Goal: Book appointment/travel/reservation

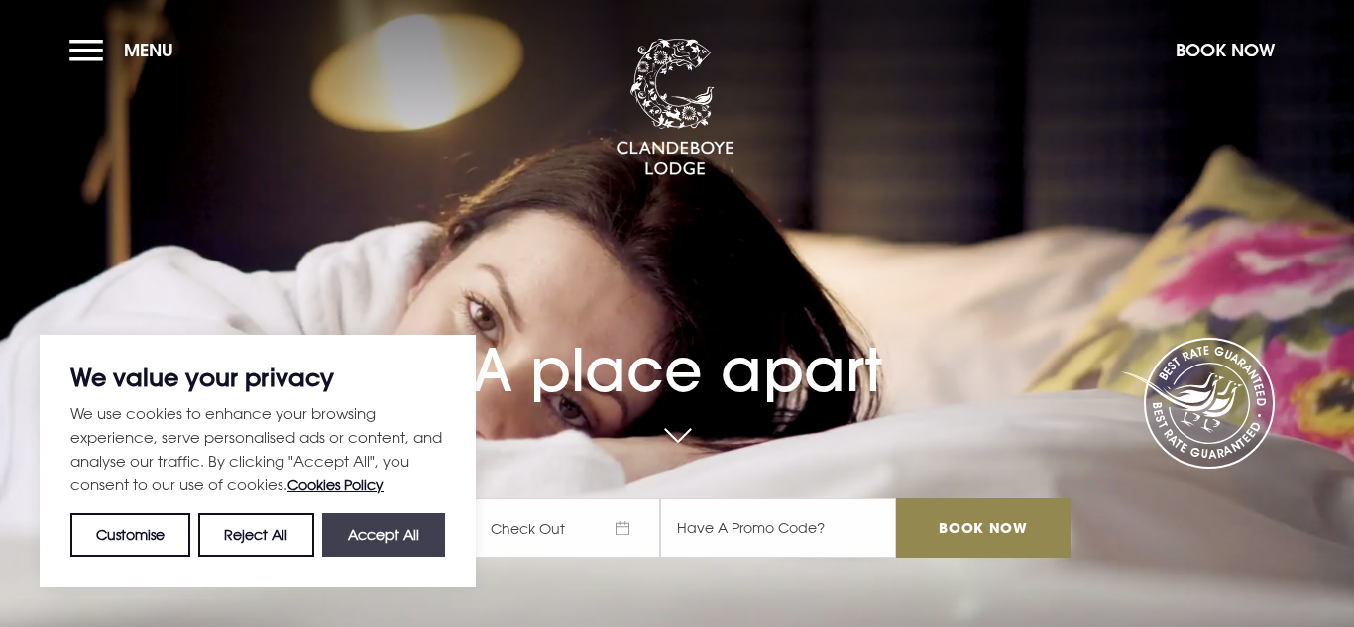
click at [395, 523] on button "Accept All" at bounding box center [383, 535] width 123 height 44
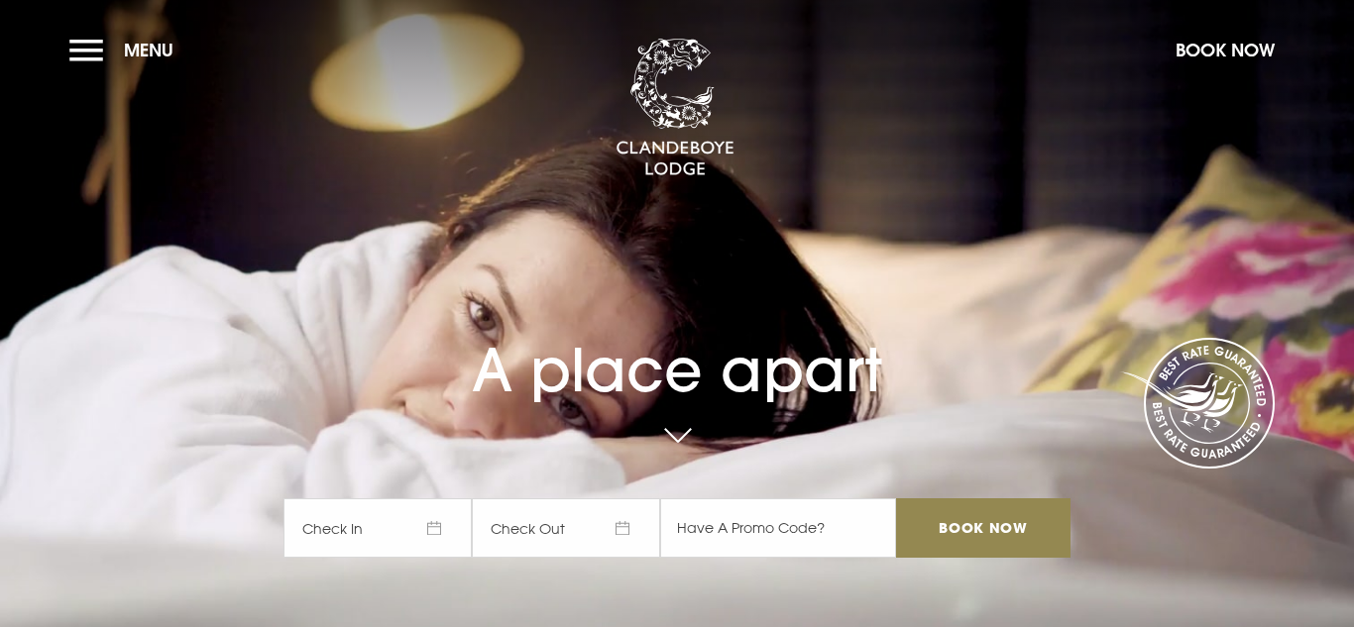
checkbox input "true"
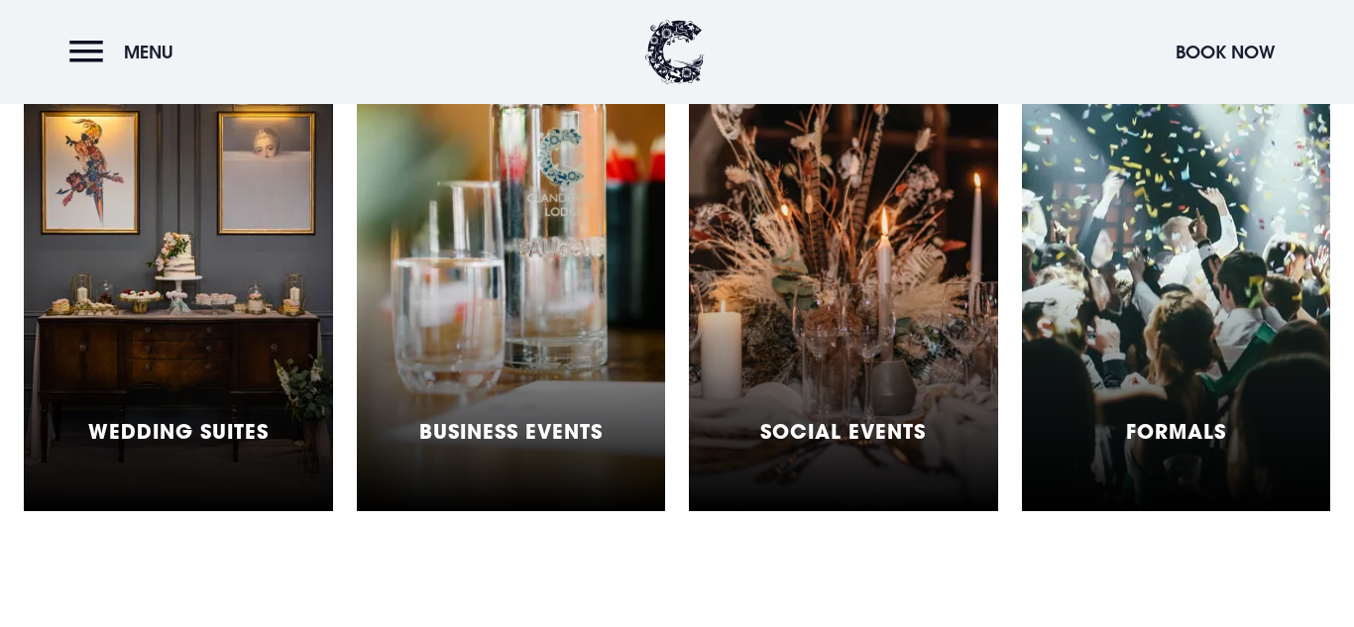
scroll to position [5844, 0]
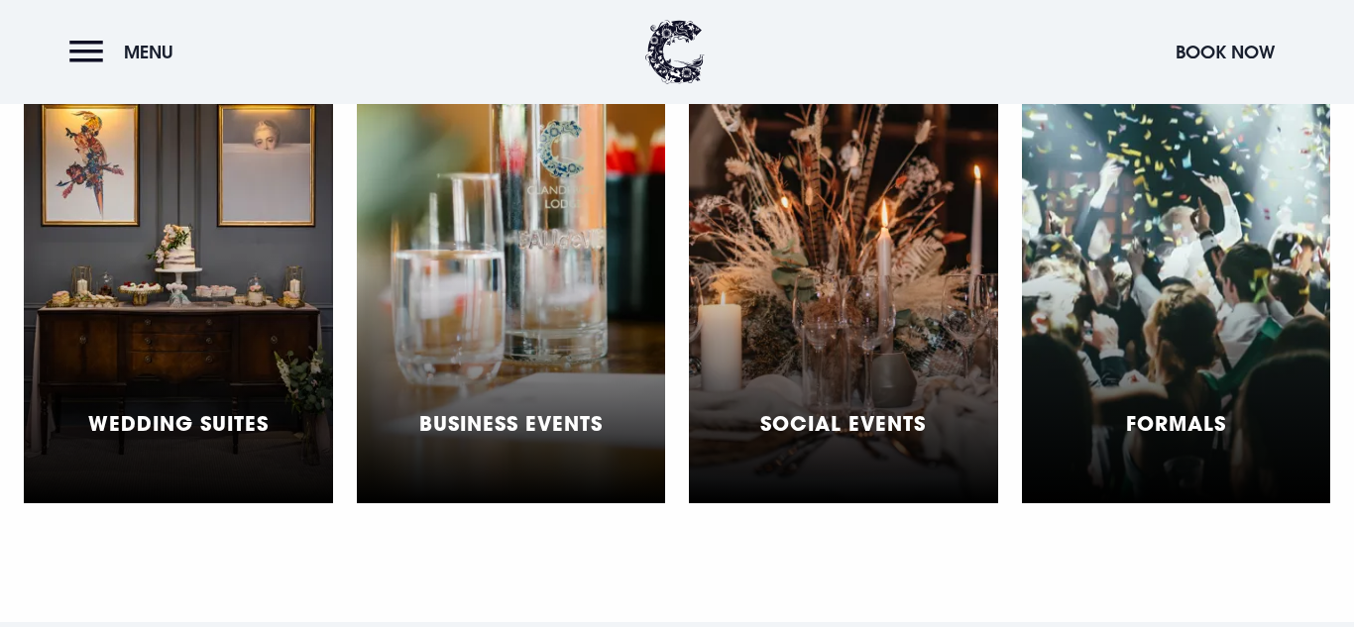
click at [1088, 207] on div "Formals" at bounding box center [1176, 256] width 309 height 496
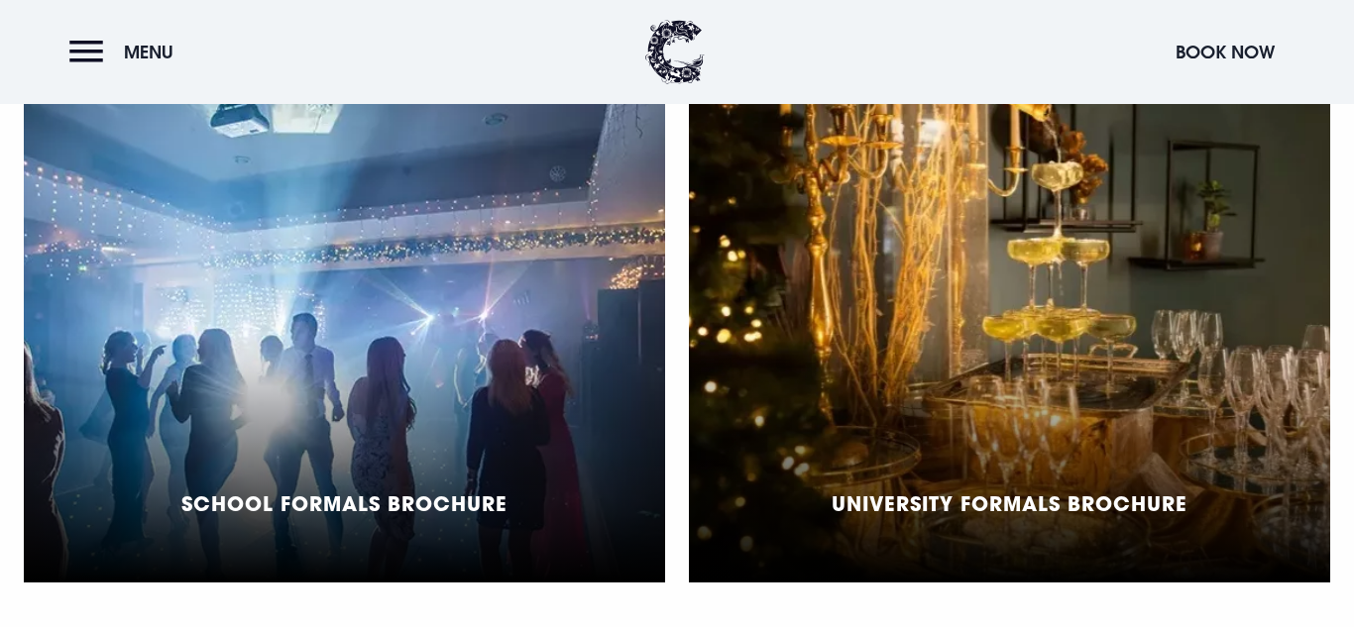
scroll to position [1515, 0]
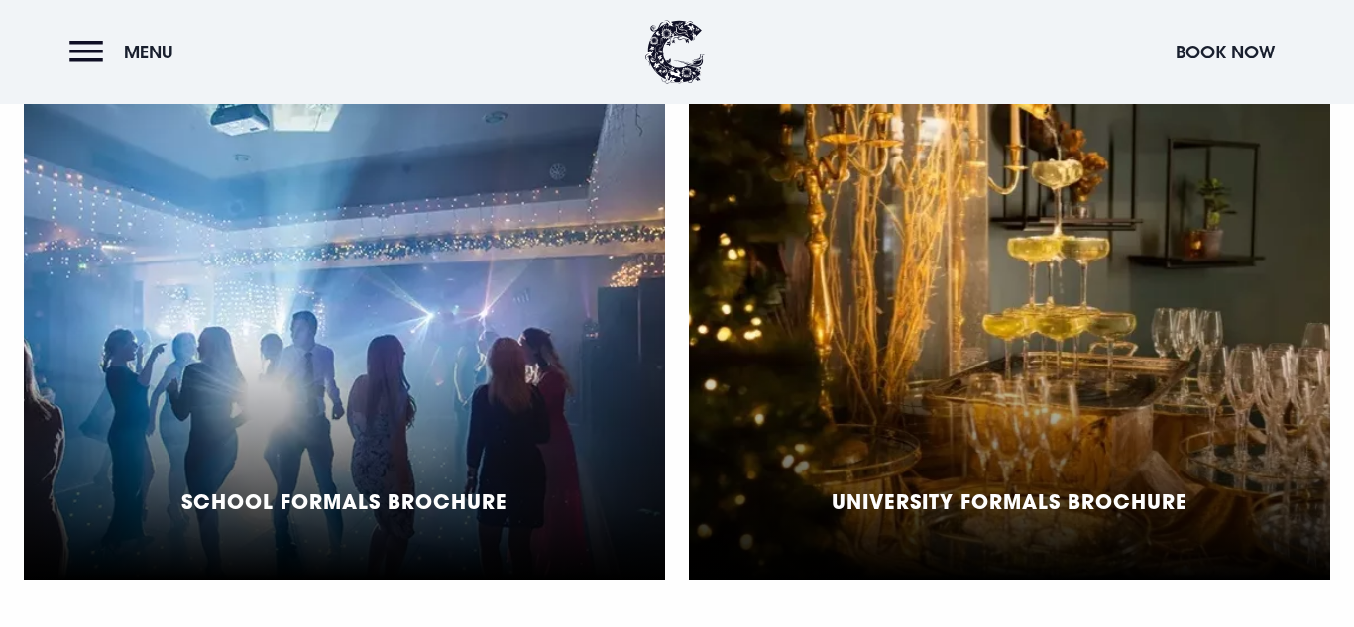
click at [584, 386] on div "School Formals Brochure" at bounding box center [344, 333] width 641 height 496
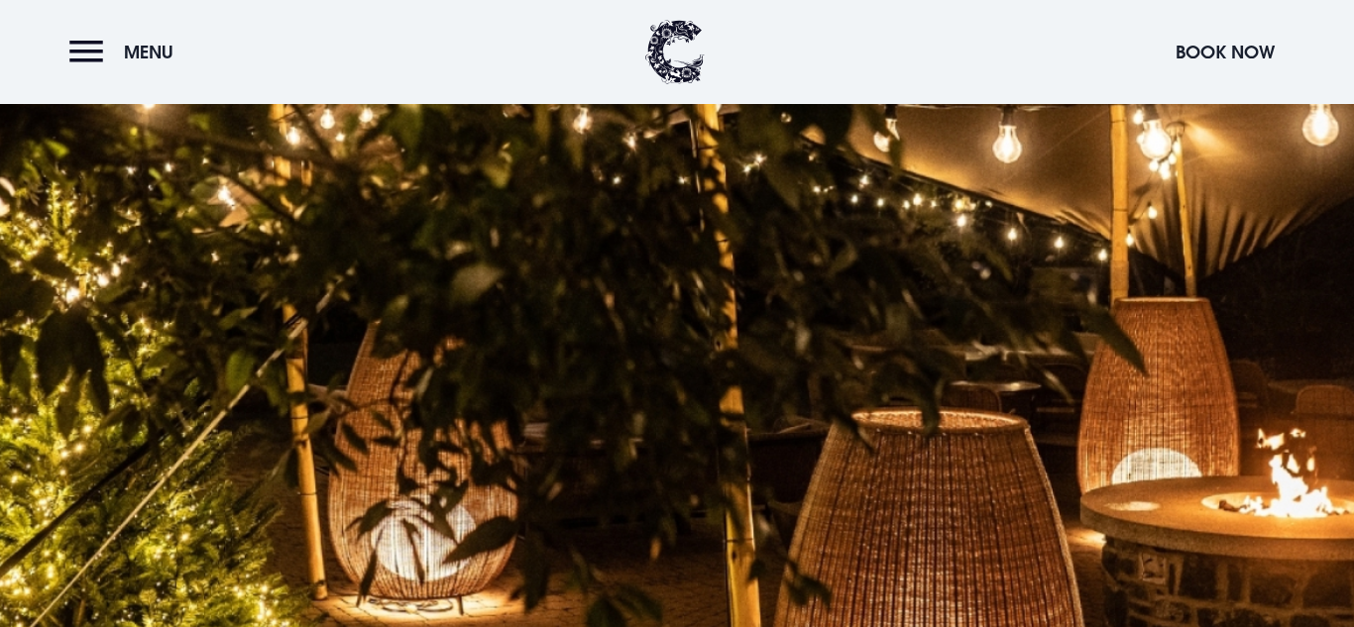
scroll to position [2216, 0]
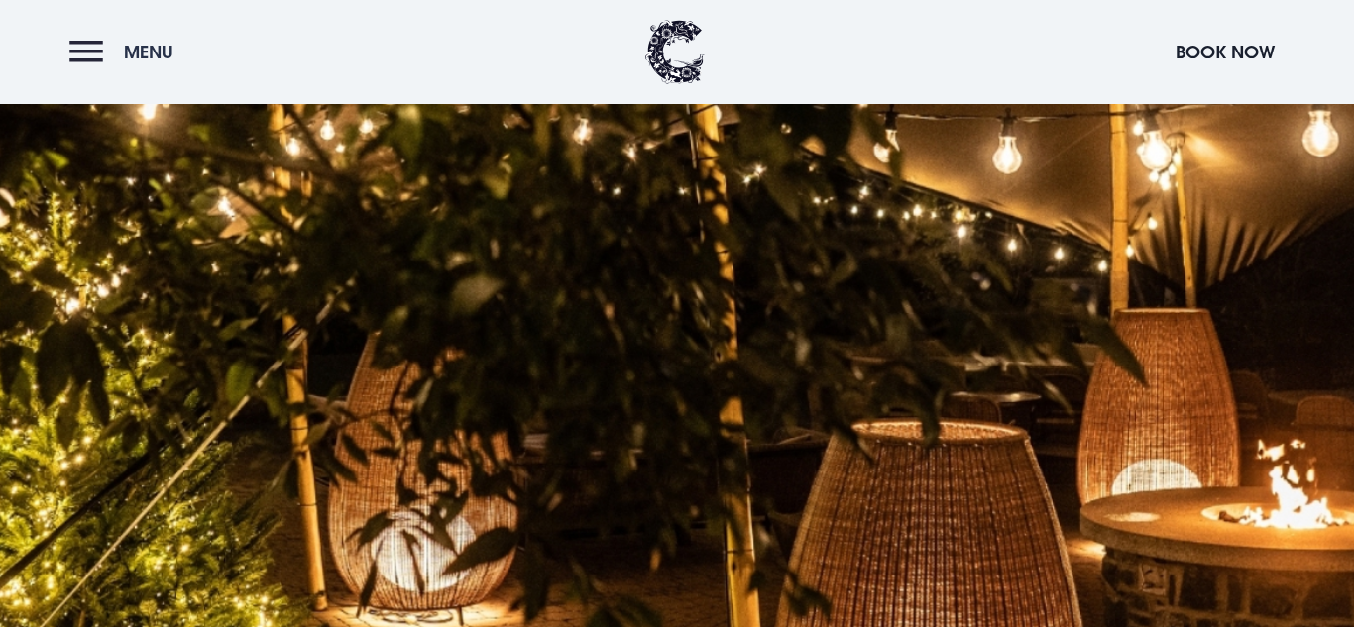
click at [127, 71] on button "Menu" at bounding box center [126, 52] width 114 height 43
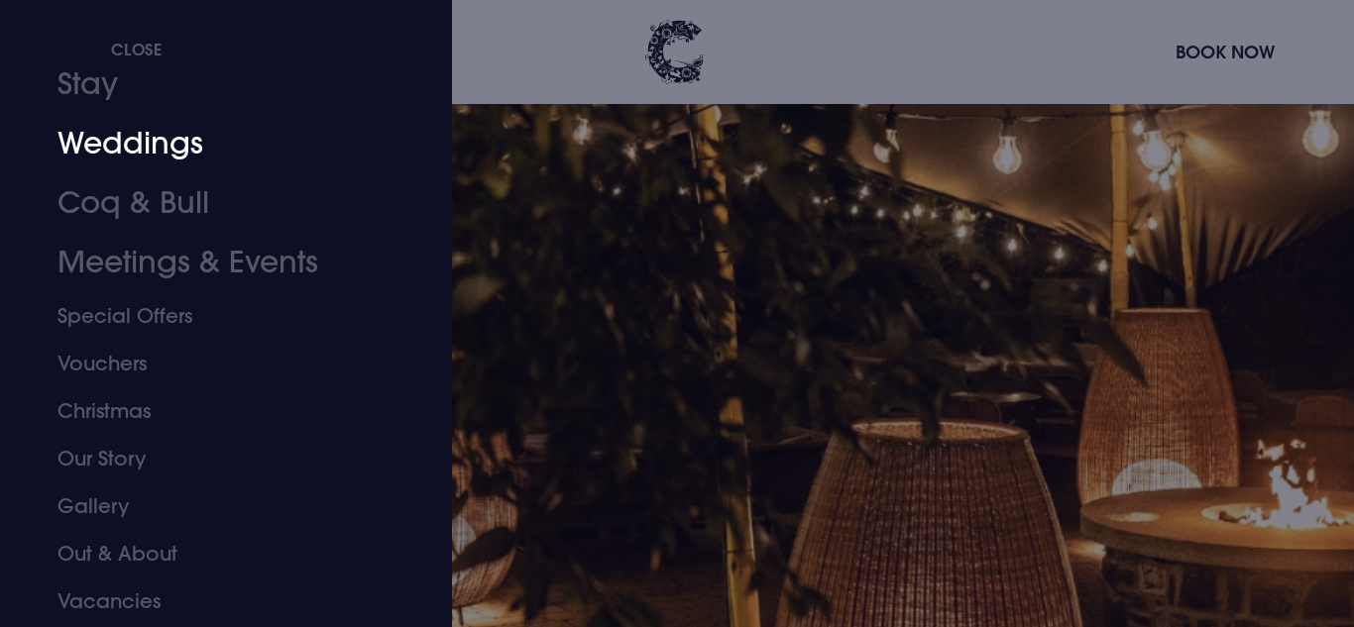
scroll to position [75, 0]
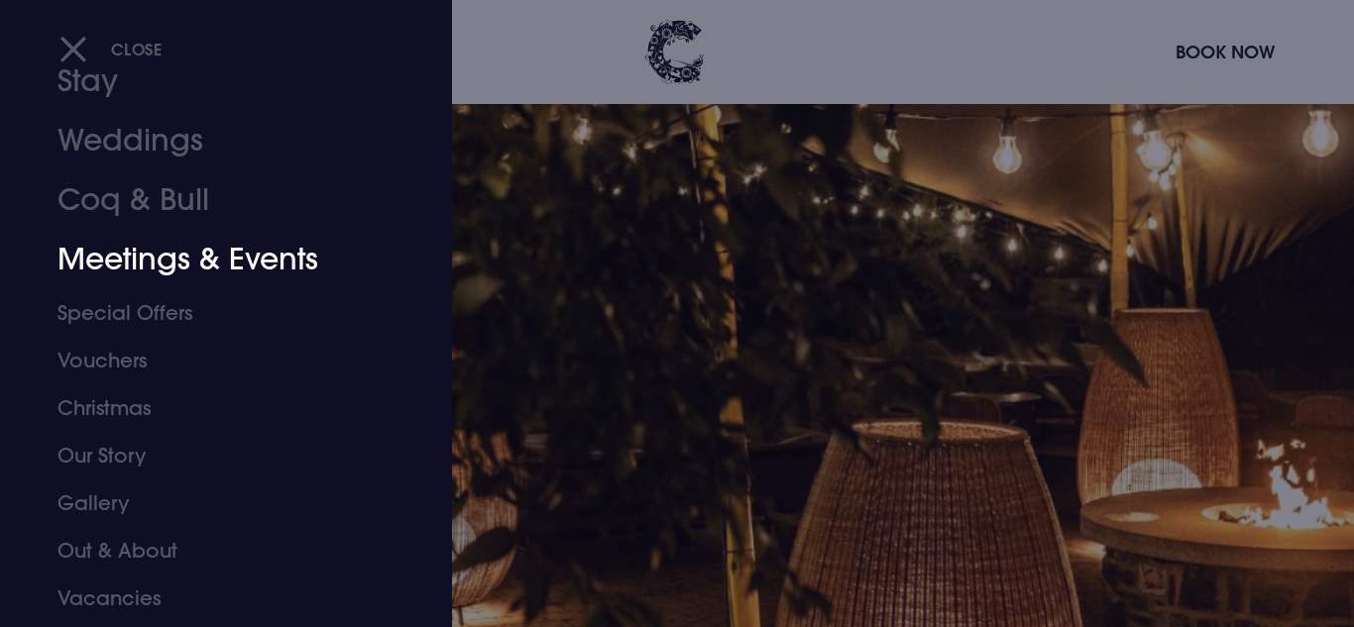
click at [211, 256] on link "Meetings & Events" at bounding box center [213, 259] width 313 height 59
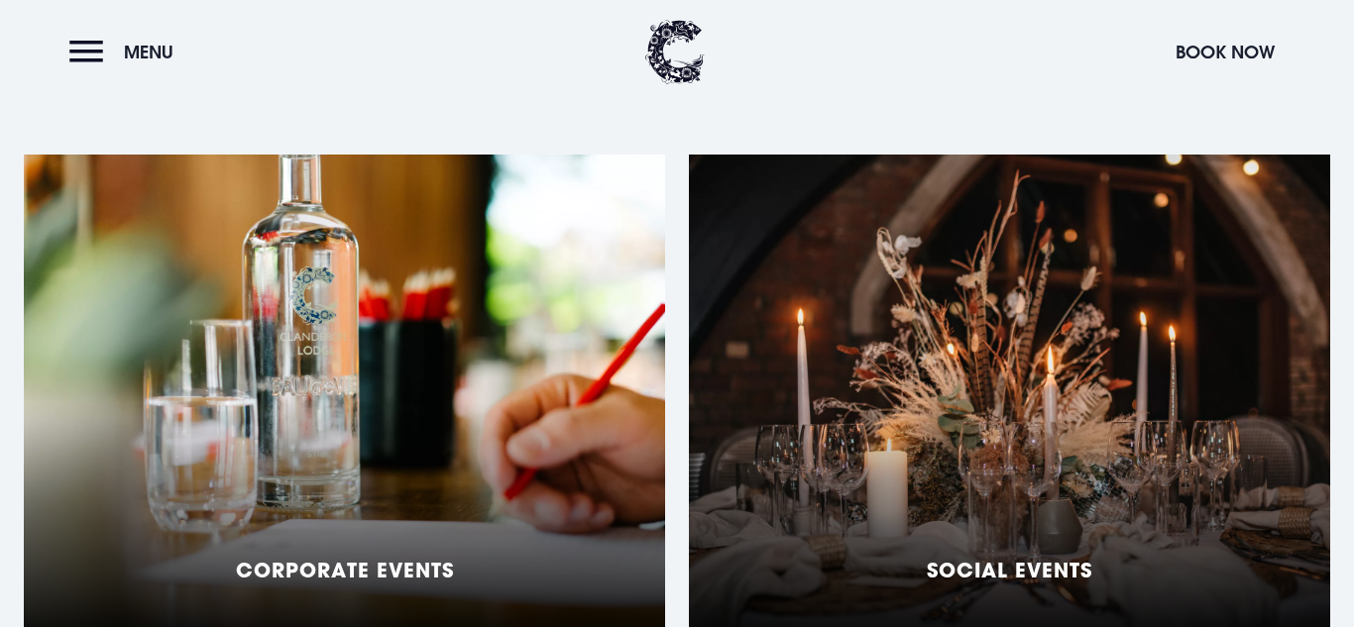
scroll to position [1558, 0]
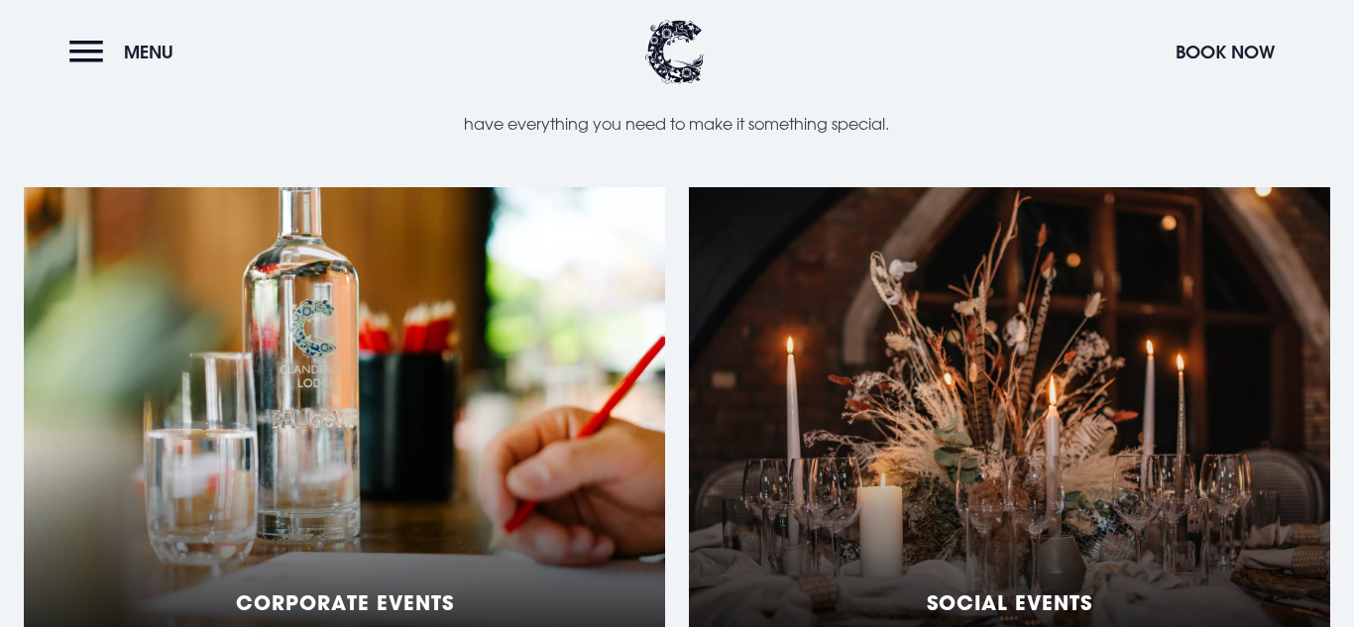
click at [903, 315] on div "Social Events" at bounding box center [1009, 435] width 641 height 496
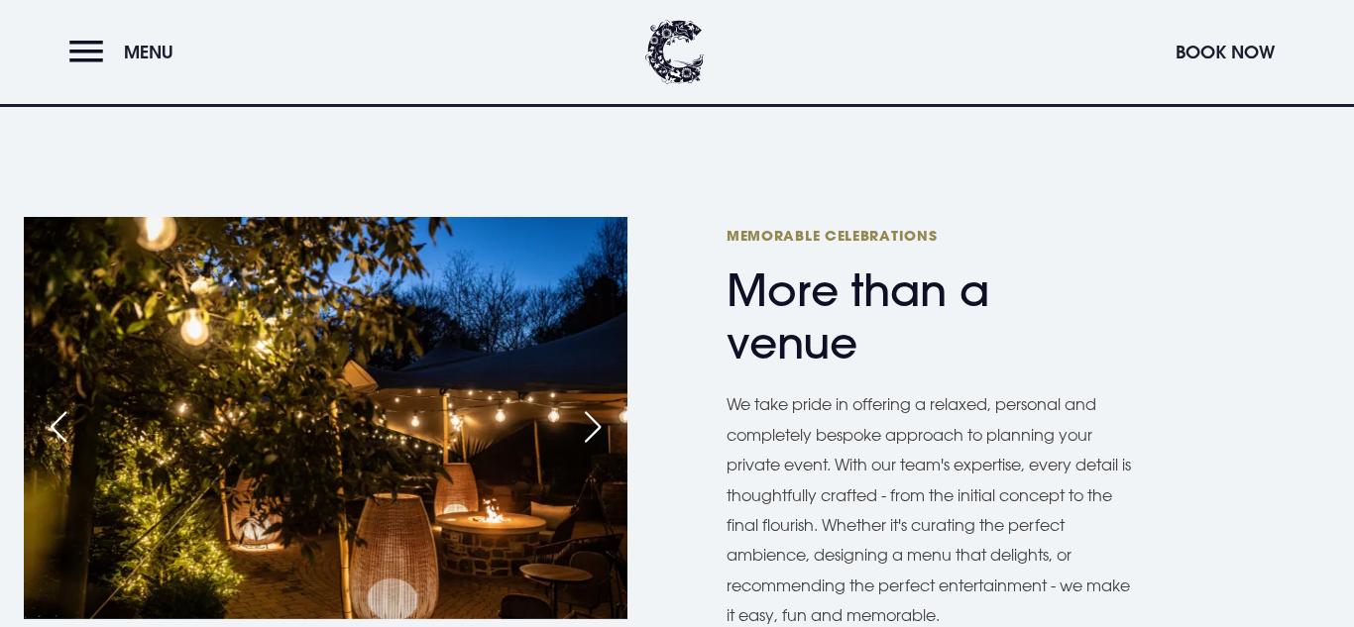
scroll to position [955, 0]
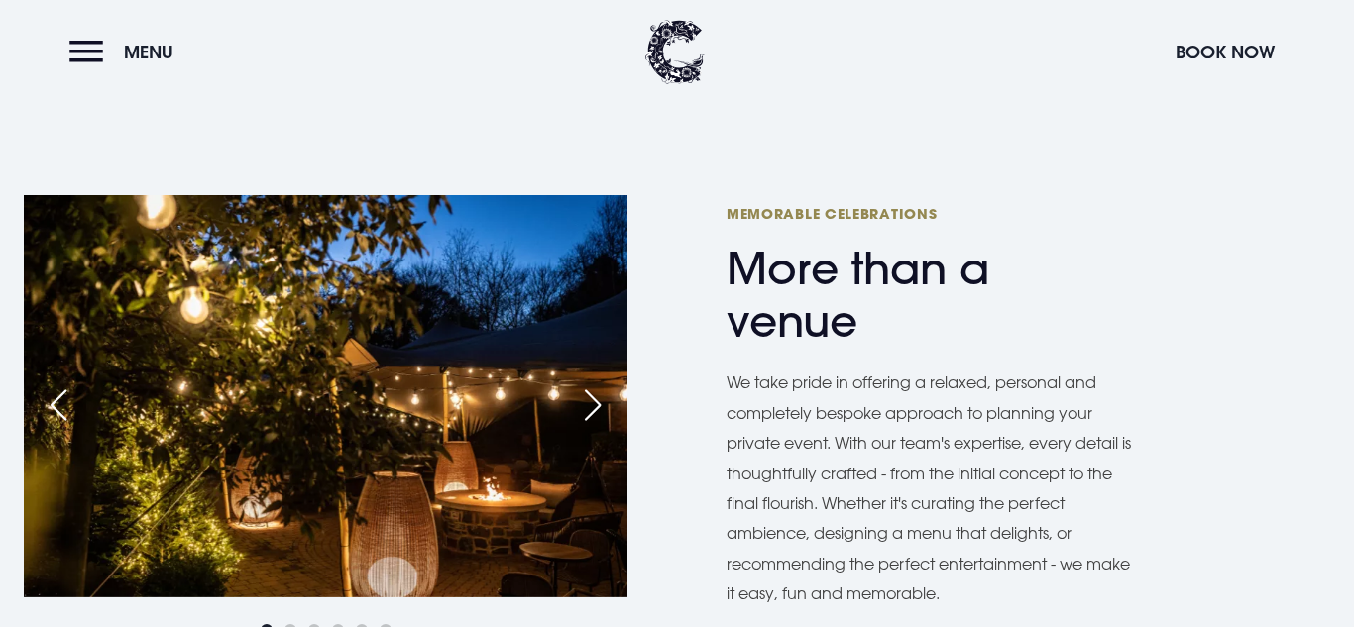
click at [582, 406] on div "Next slide" at bounding box center [593, 406] width 50 height 44
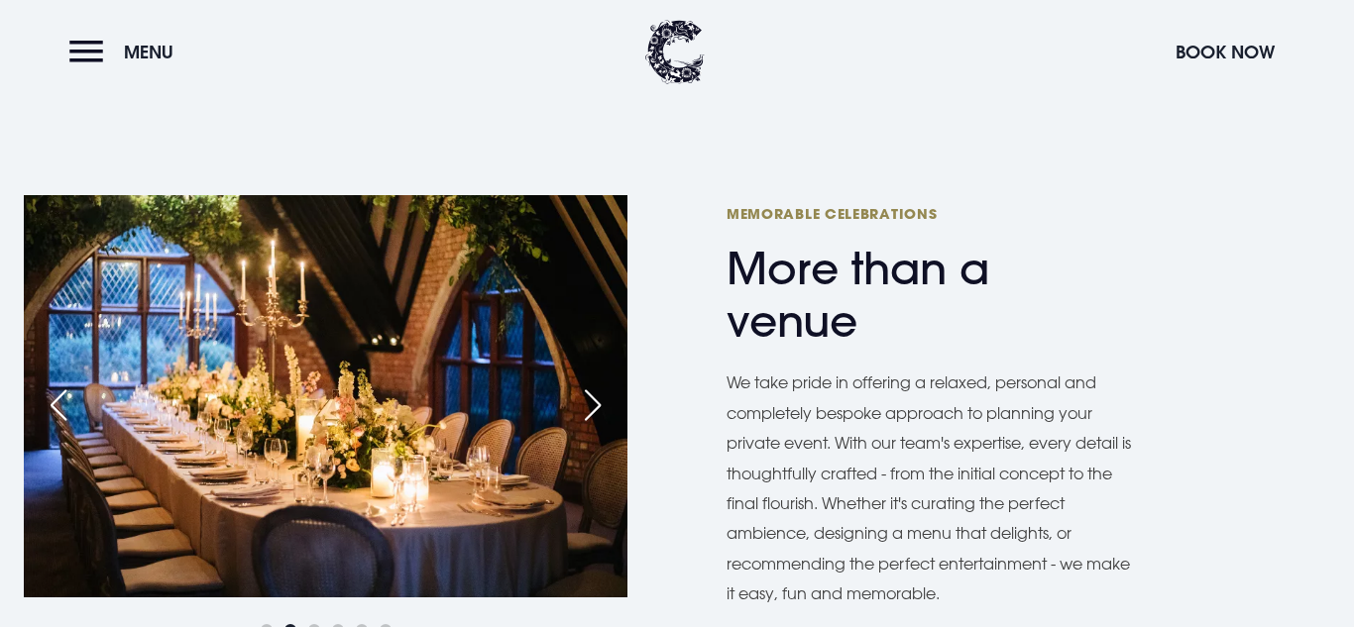
click at [582, 408] on div "Next slide" at bounding box center [593, 406] width 50 height 44
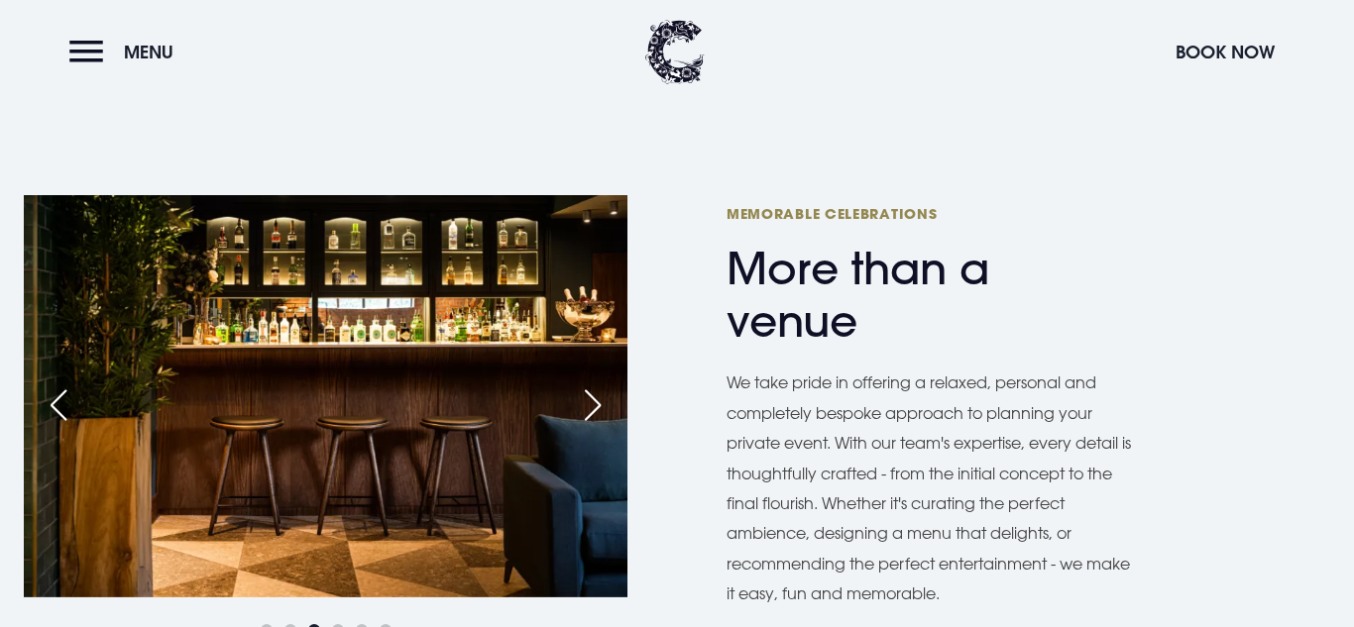
click at [582, 408] on div "Next slide" at bounding box center [593, 406] width 50 height 44
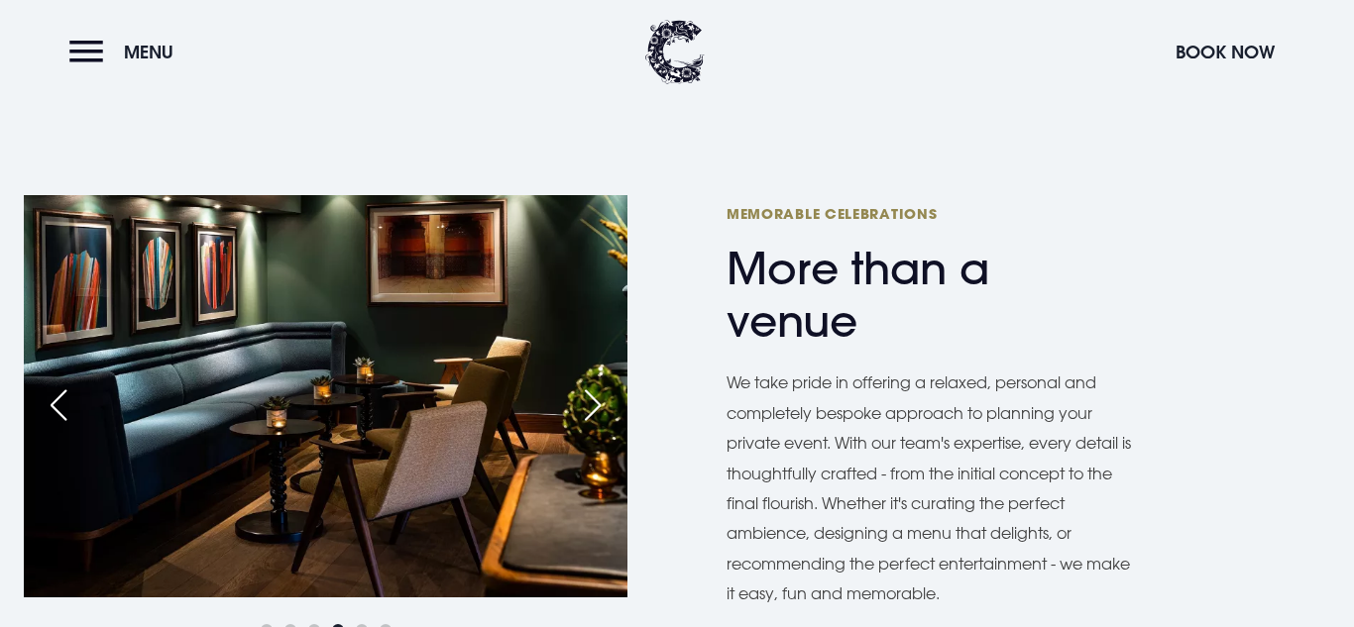
click at [582, 408] on div "Next slide" at bounding box center [593, 406] width 50 height 44
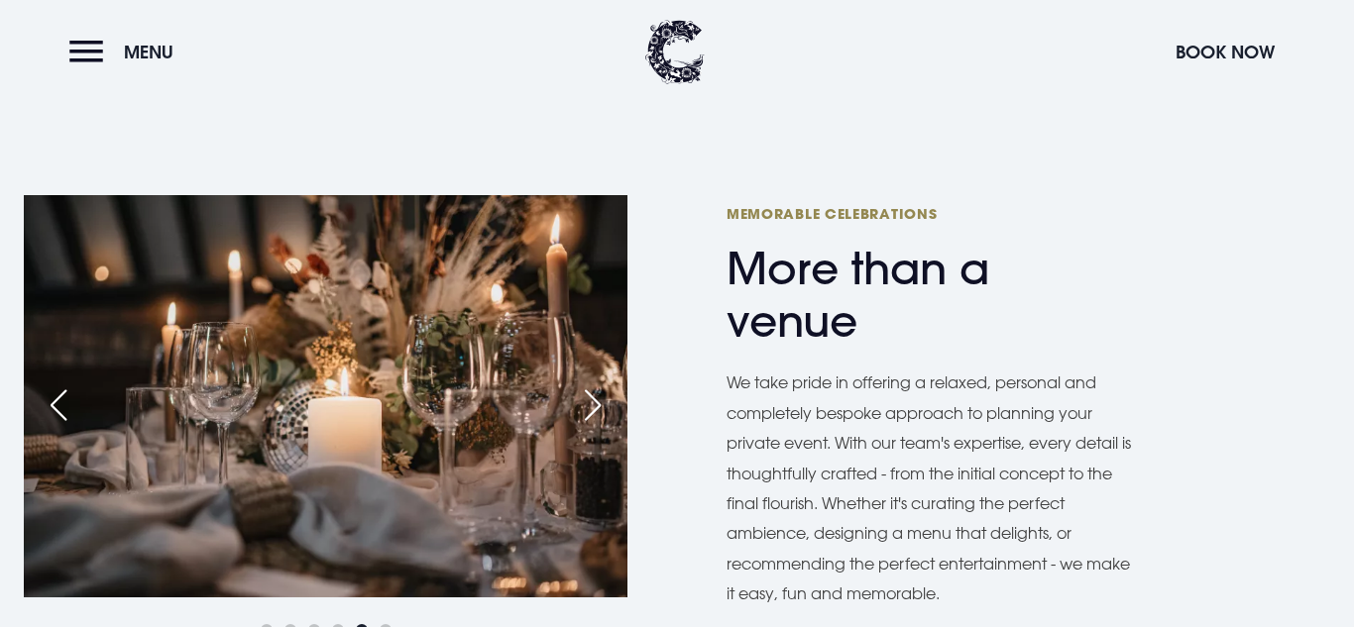
click at [582, 408] on div "Next slide" at bounding box center [593, 406] width 50 height 44
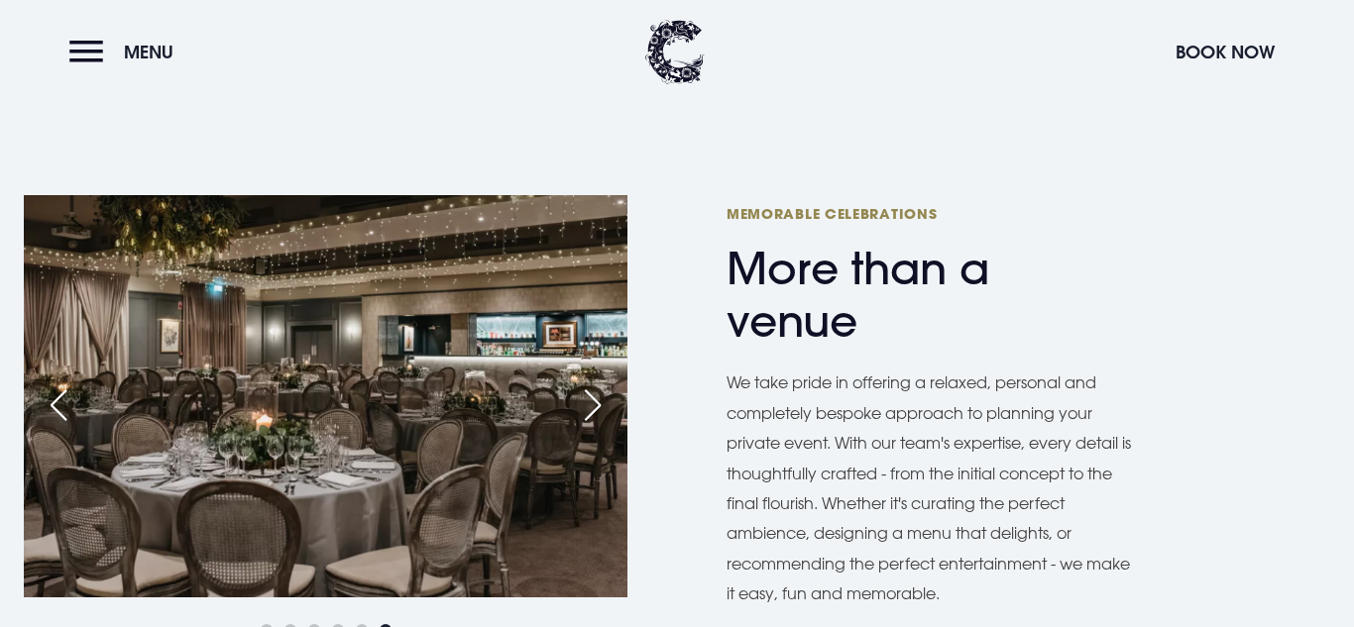
click at [582, 408] on div "Next slide" at bounding box center [593, 406] width 50 height 44
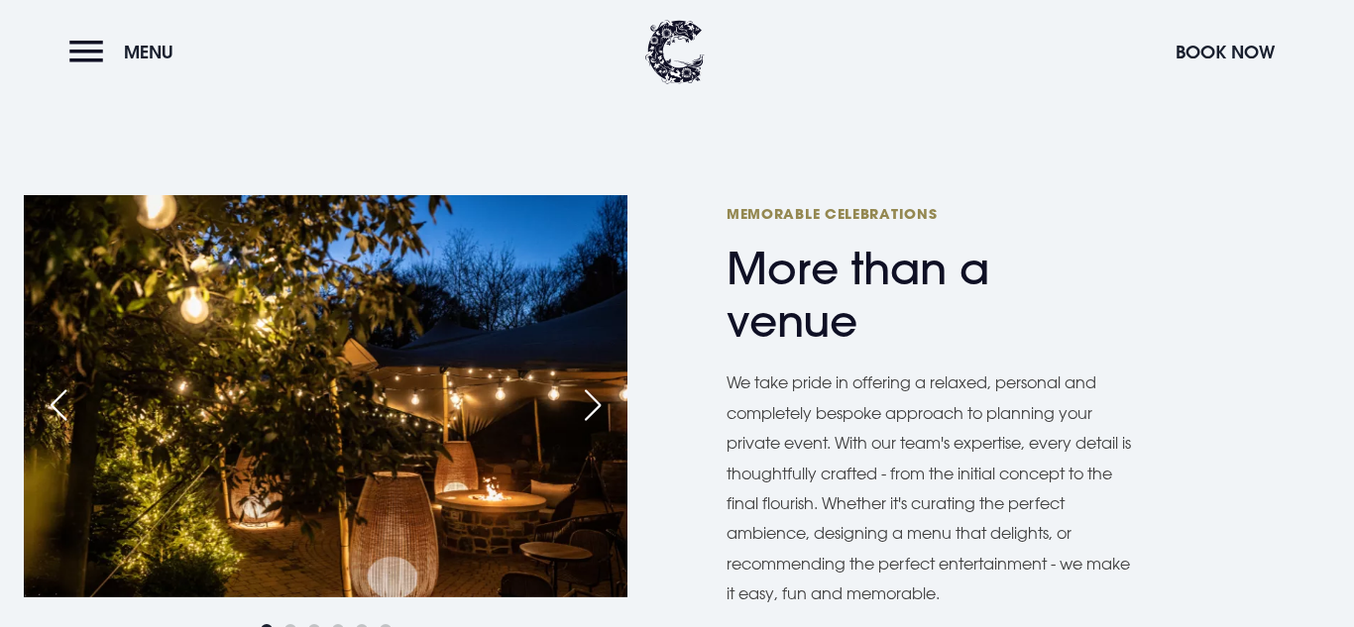
click at [69, 410] on div "Previous slide" at bounding box center [59, 406] width 50 height 44
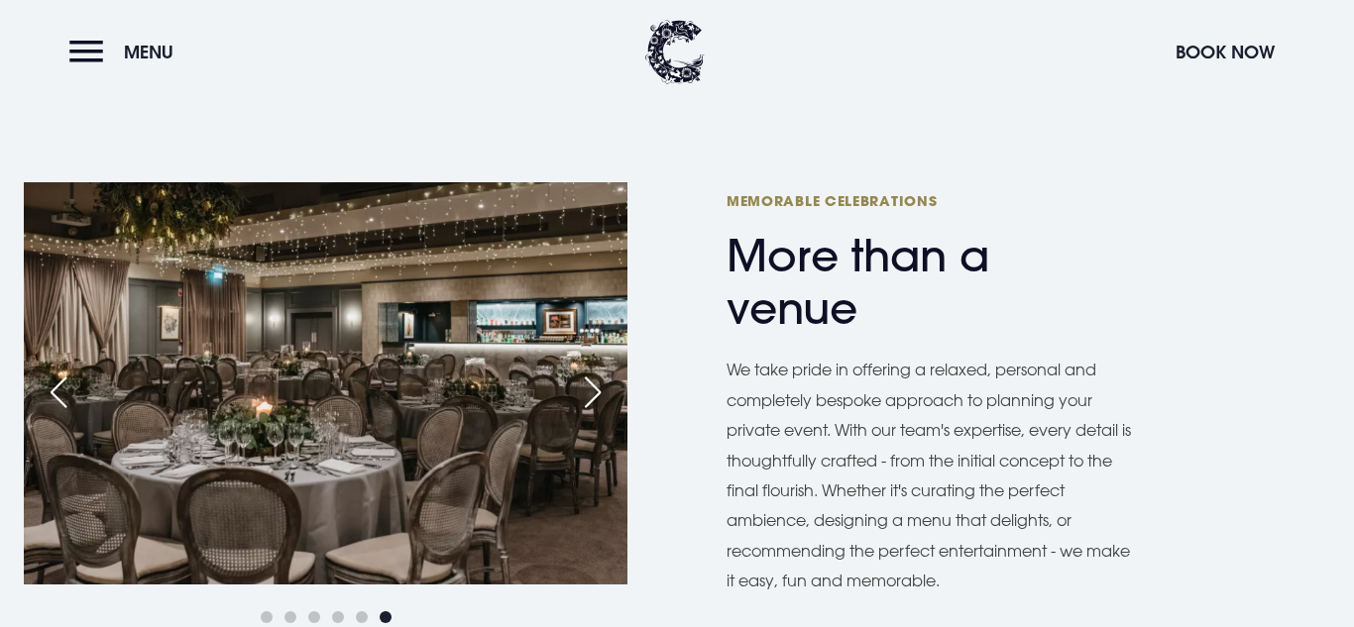
scroll to position [970, 0]
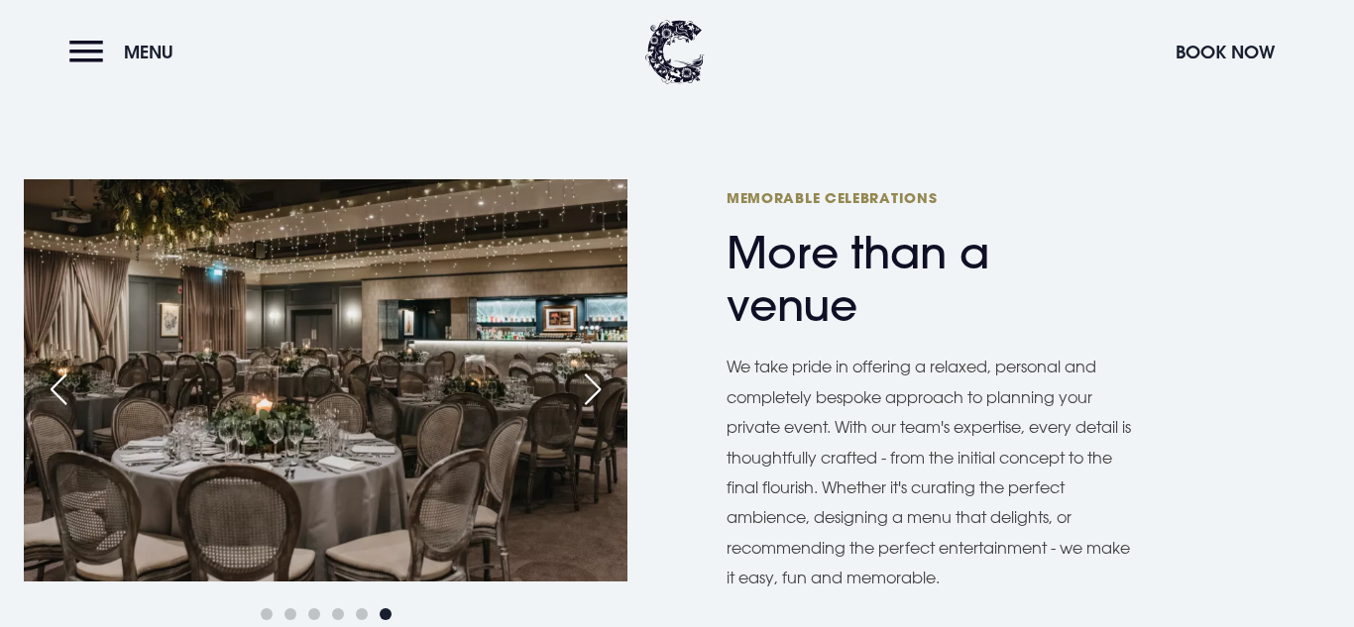
click at [575, 387] on div "Next slide" at bounding box center [593, 390] width 50 height 44
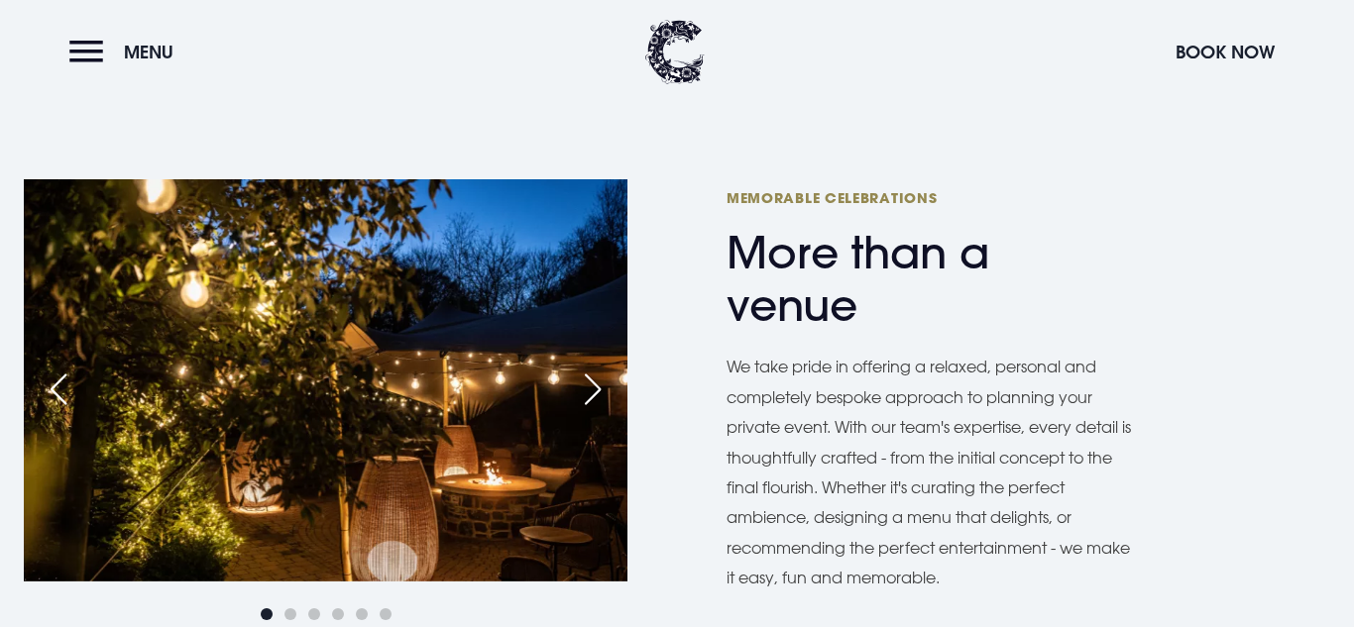
click at [575, 387] on div "Next slide" at bounding box center [593, 390] width 50 height 44
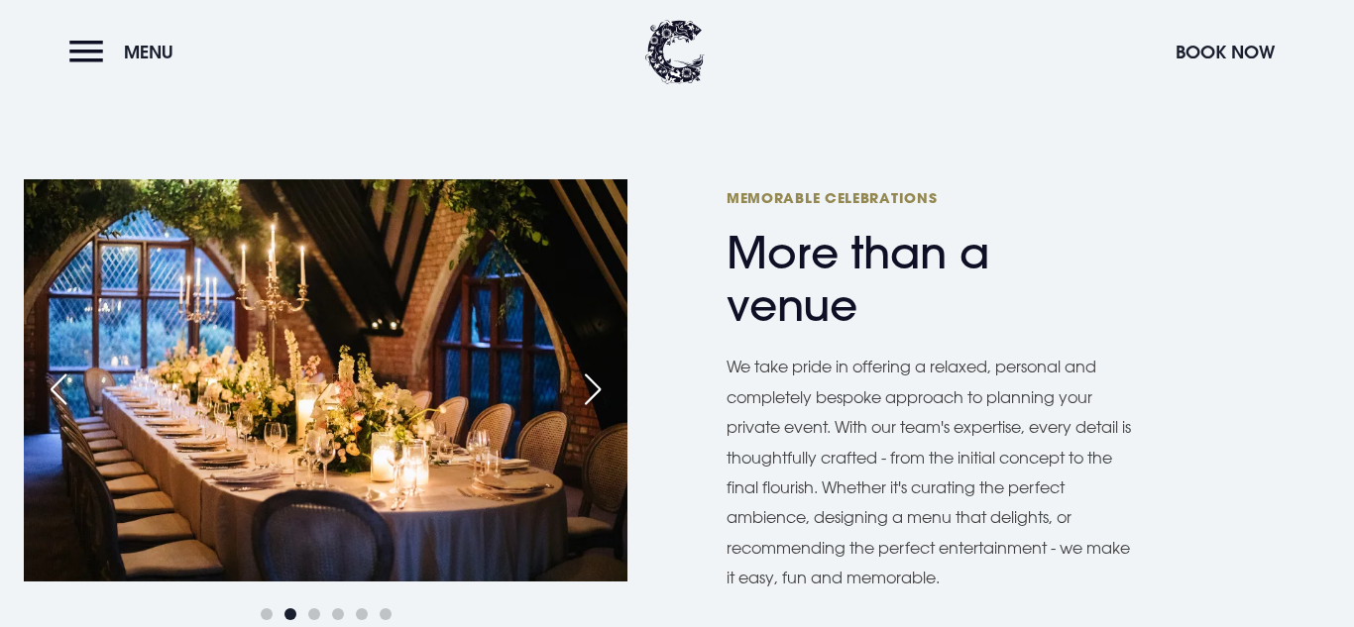
click at [575, 387] on div "Next slide" at bounding box center [593, 390] width 50 height 44
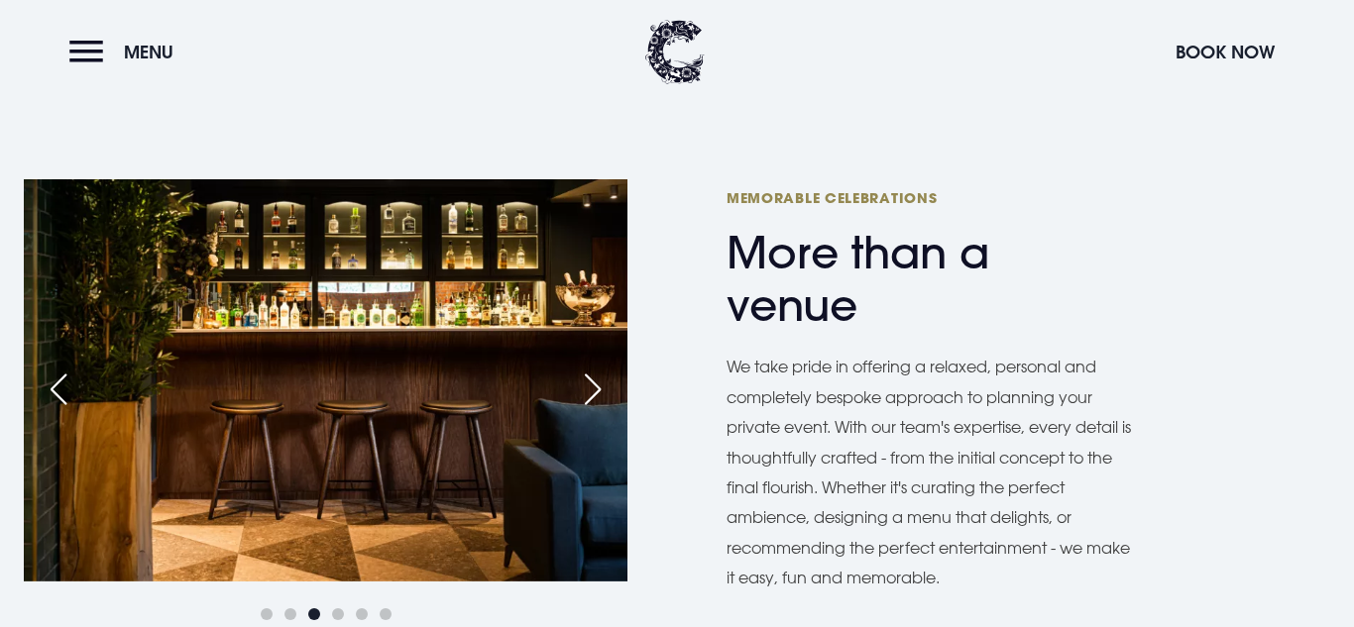
click at [575, 387] on div "Next slide" at bounding box center [593, 390] width 50 height 44
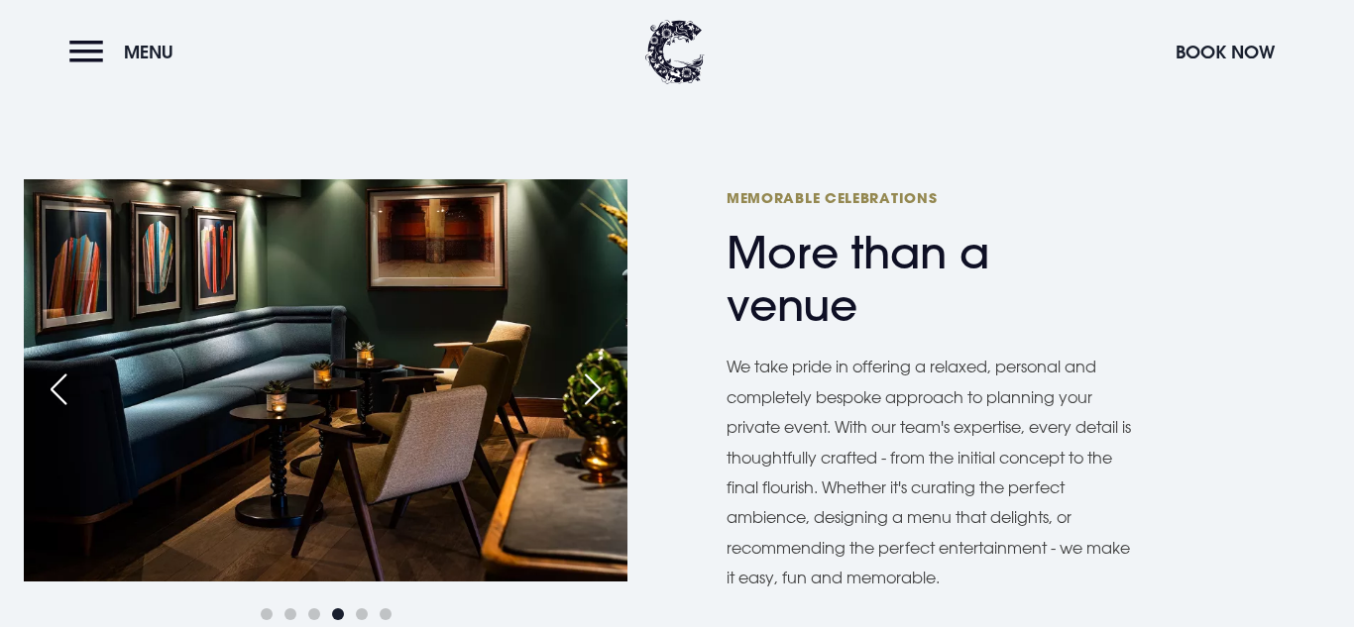
click at [575, 387] on div "Next slide" at bounding box center [593, 390] width 50 height 44
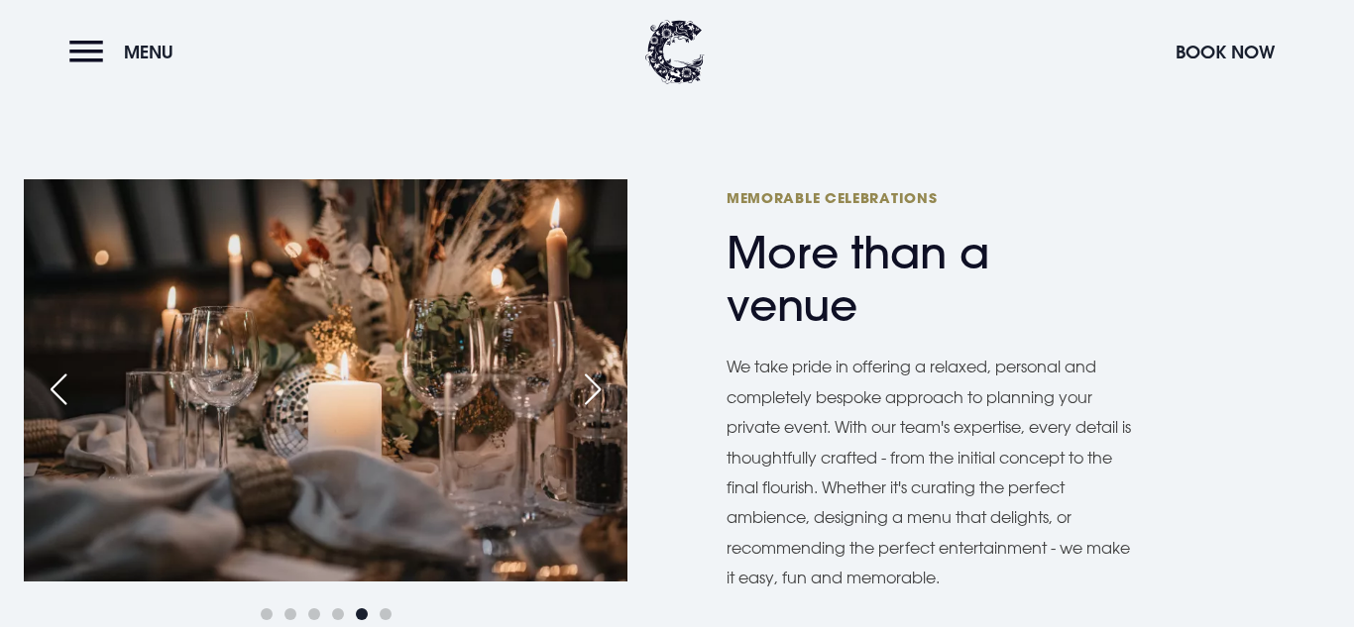
click at [575, 387] on div "Next slide" at bounding box center [593, 390] width 50 height 44
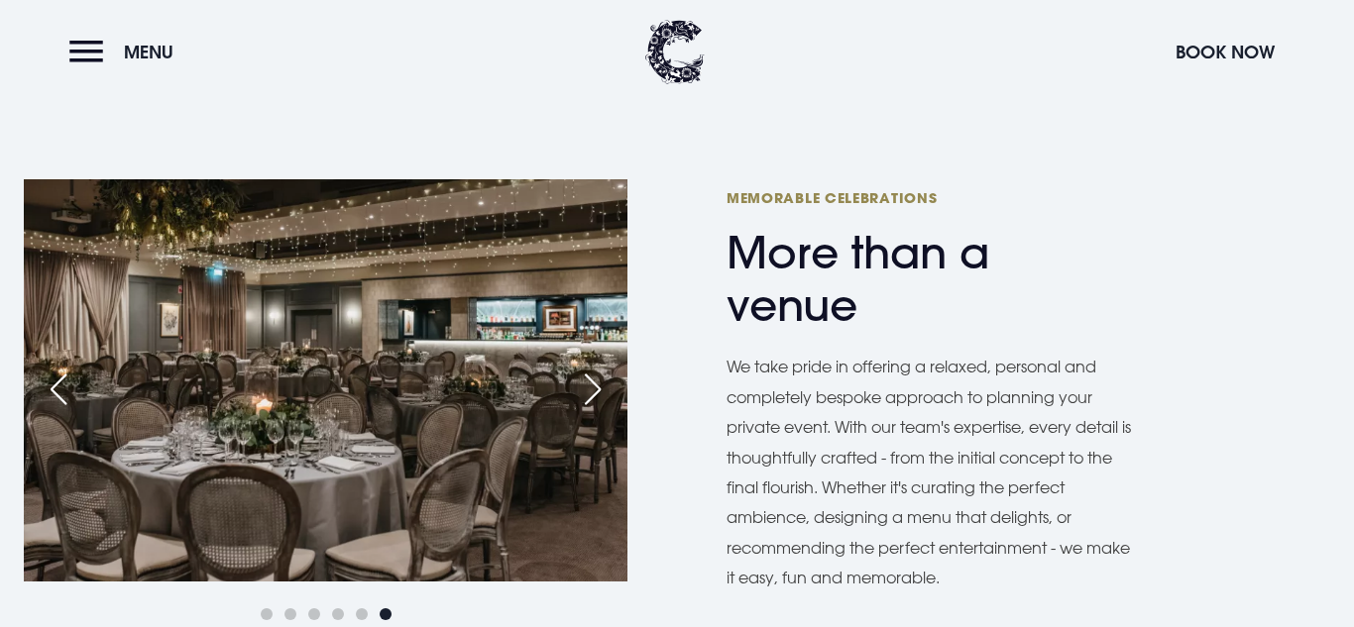
click at [575, 387] on div "Next slide" at bounding box center [593, 390] width 50 height 44
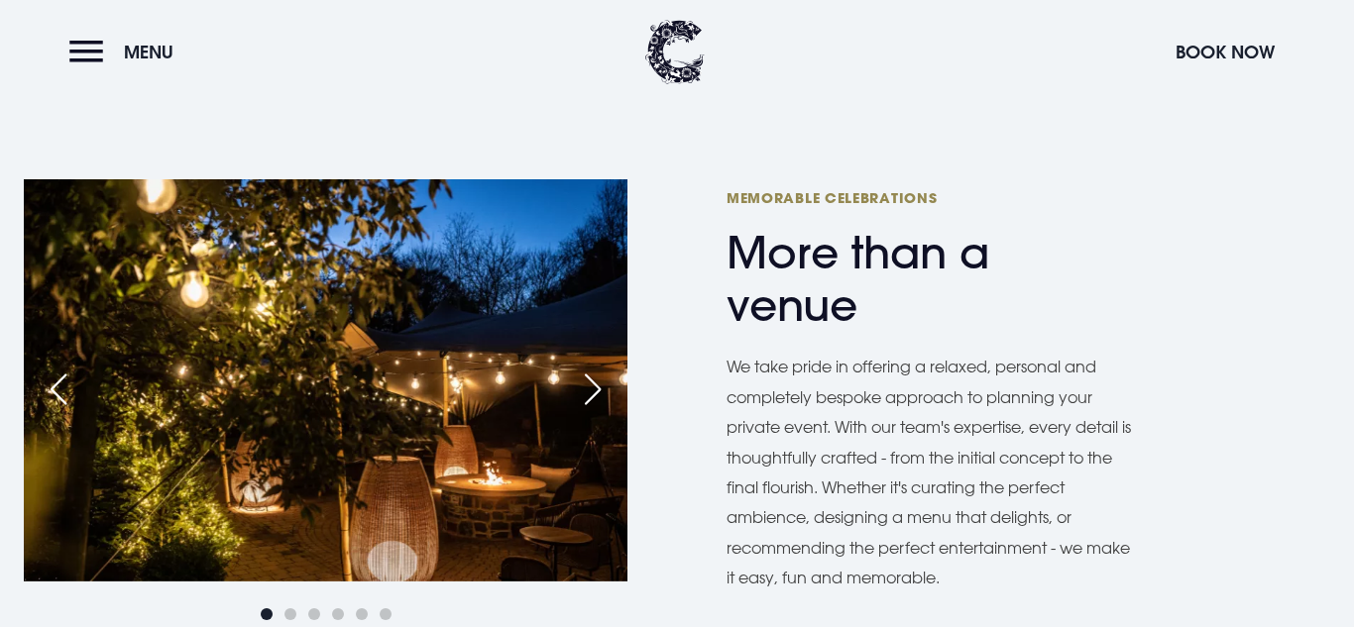
click at [575, 387] on div "Next slide" at bounding box center [593, 390] width 50 height 44
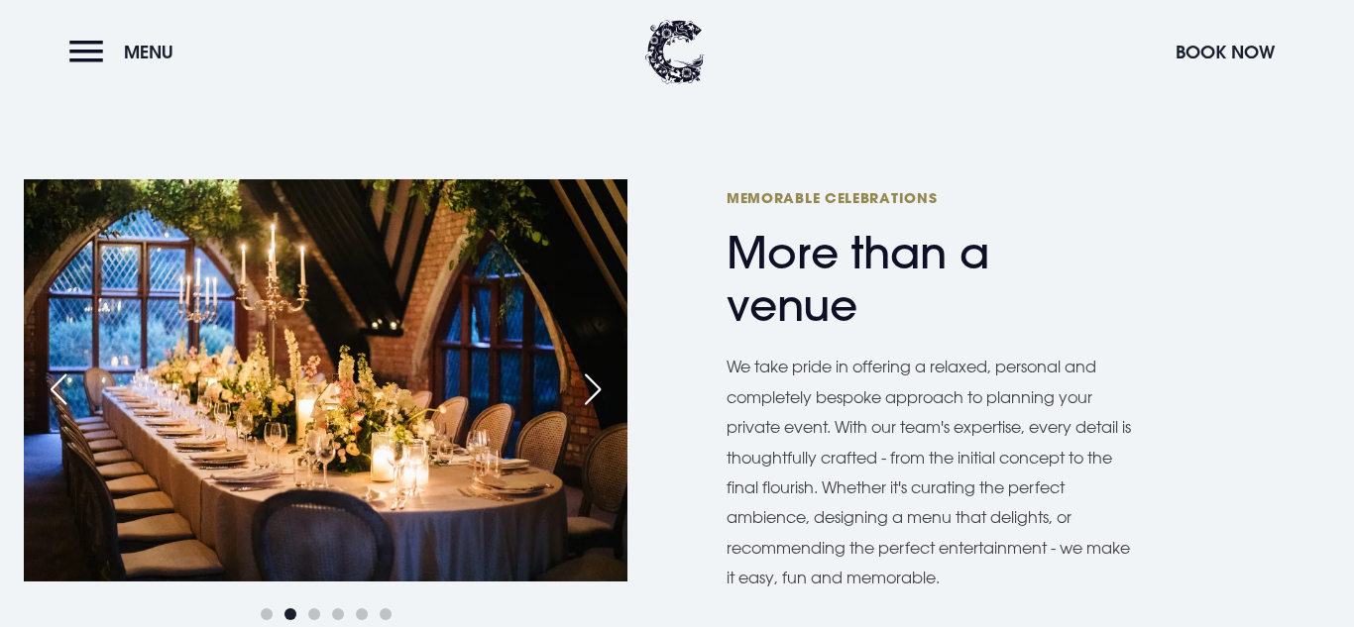
click at [70, 400] on div "Previous slide" at bounding box center [59, 390] width 50 height 44
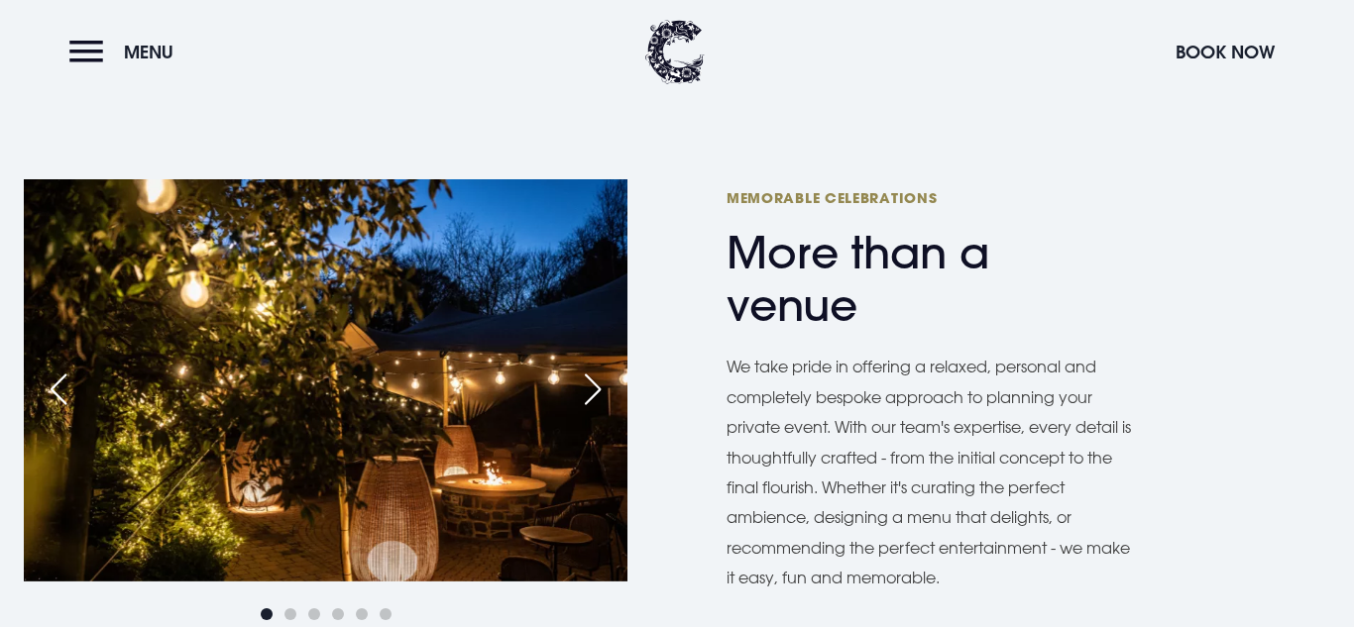
click at [588, 393] on div "Next slide" at bounding box center [593, 390] width 50 height 44
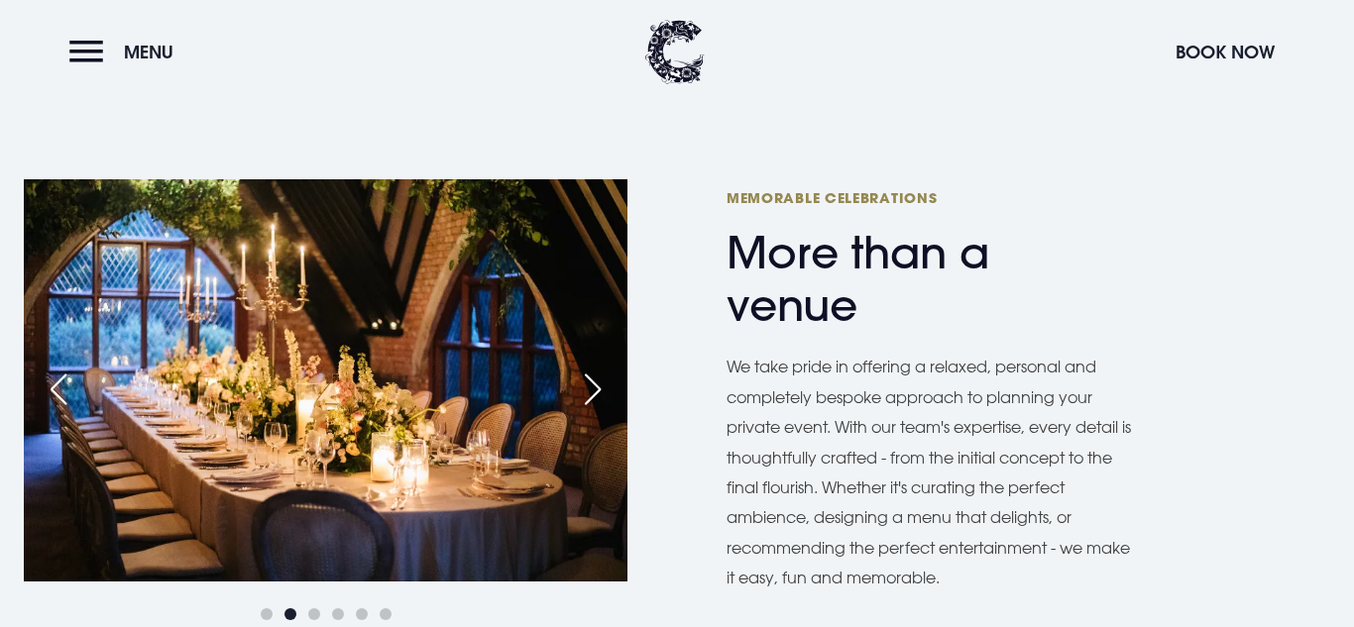
click at [591, 393] on div "Next slide" at bounding box center [593, 390] width 50 height 44
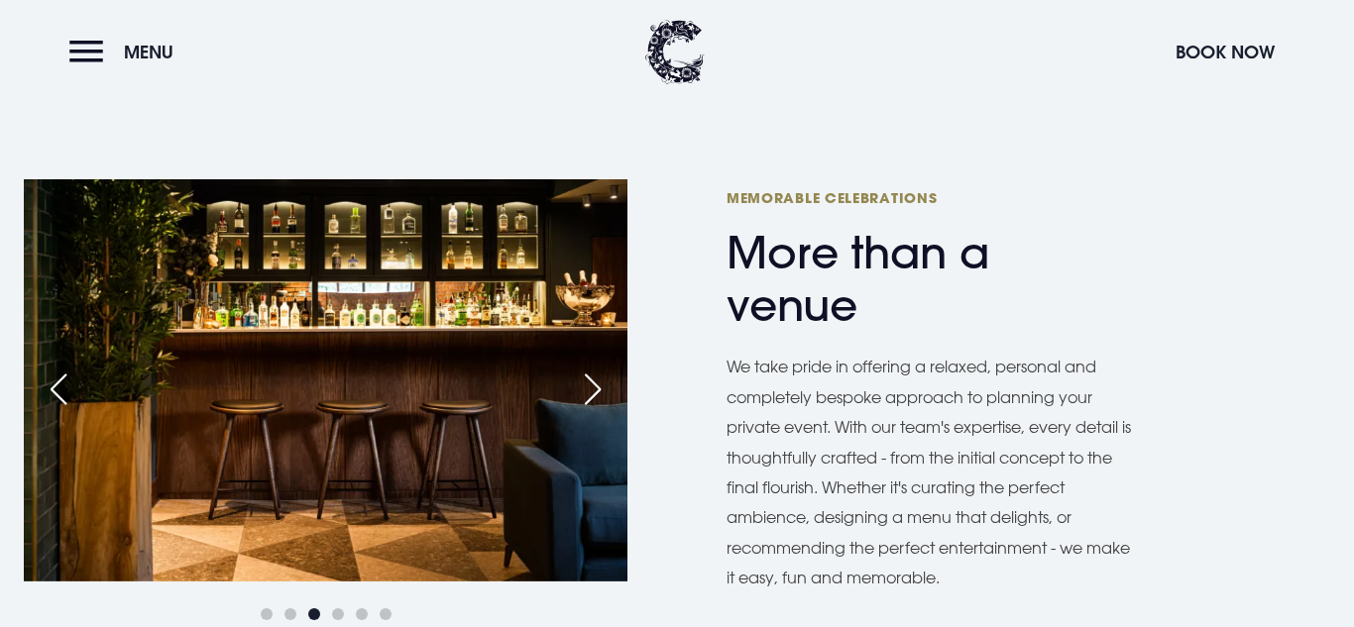
click at [591, 393] on div "Next slide" at bounding box center [593, 390] width 50 height 44
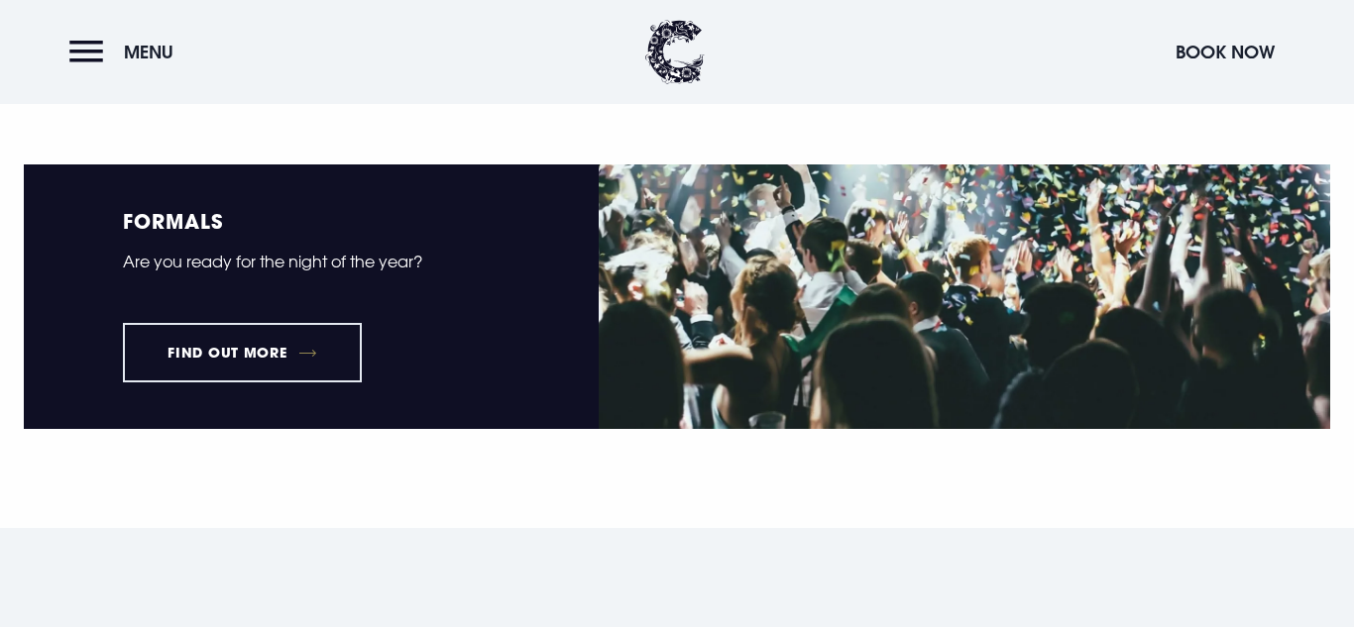
scroll to position [2570, 0]
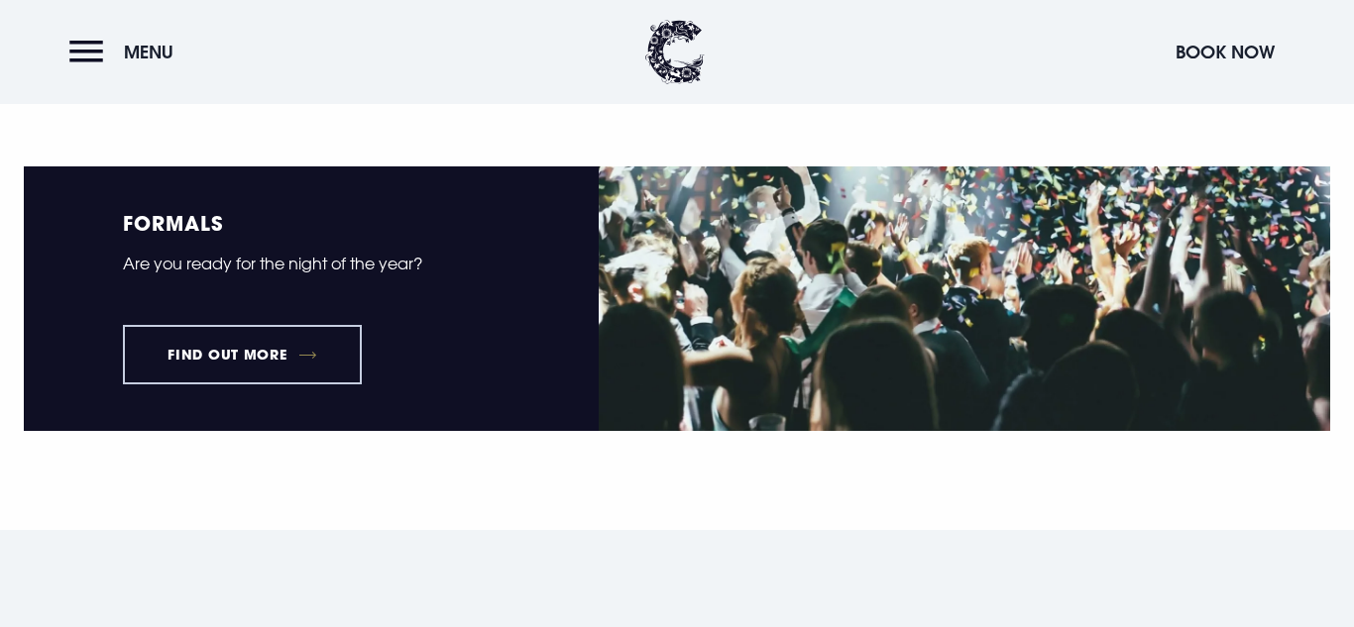
click at [291, 347] on link "Find out more" at bounding box center [242, 354] width 239 height 59
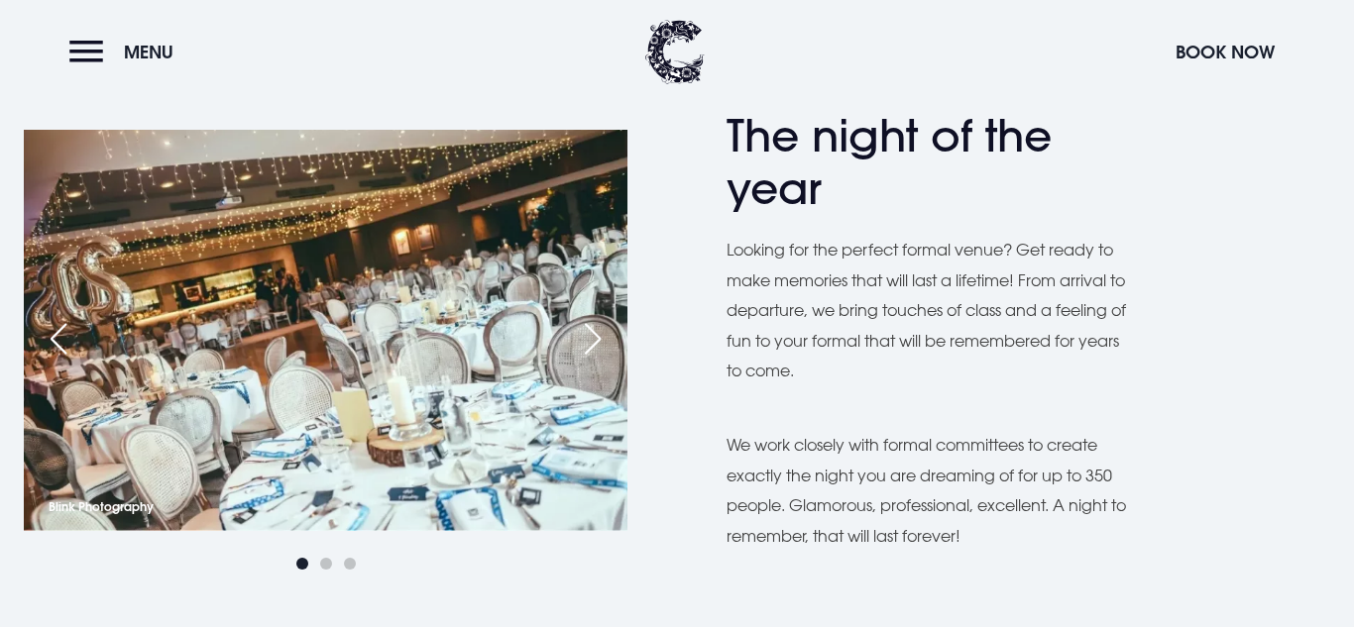
scroll to position [586, 0]
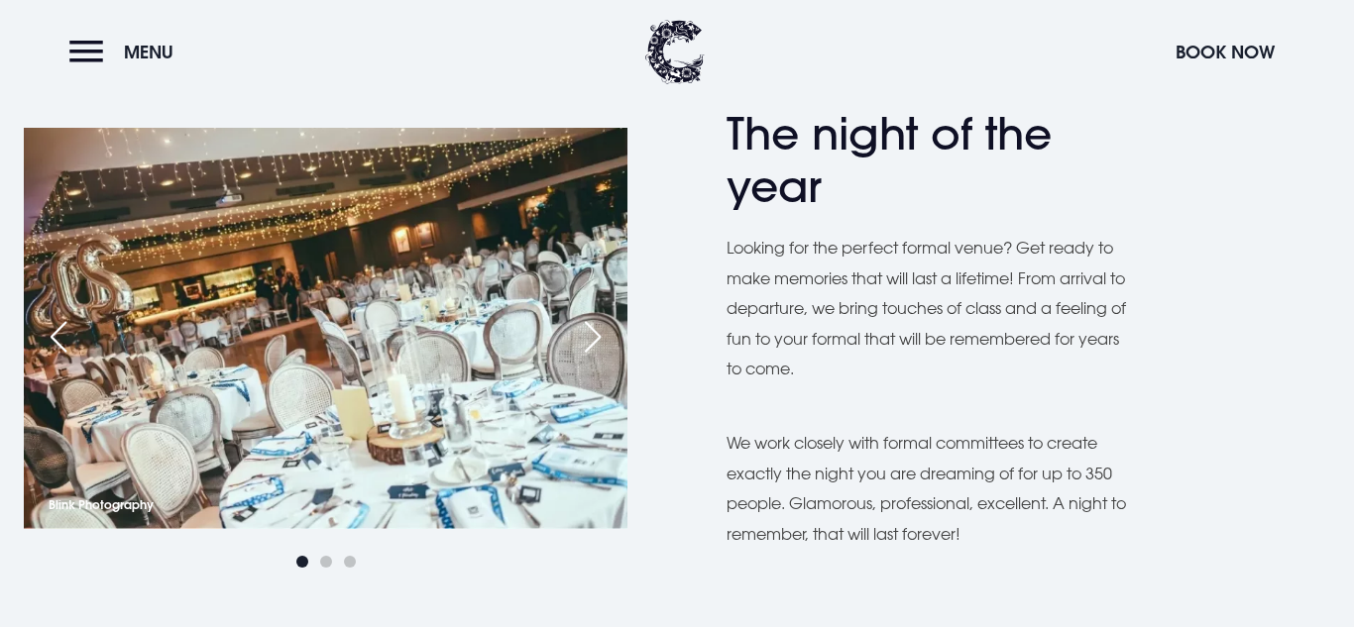
click at [583, 337] on div "Next slide" at bounding box center [593, 337] width 50 height 44
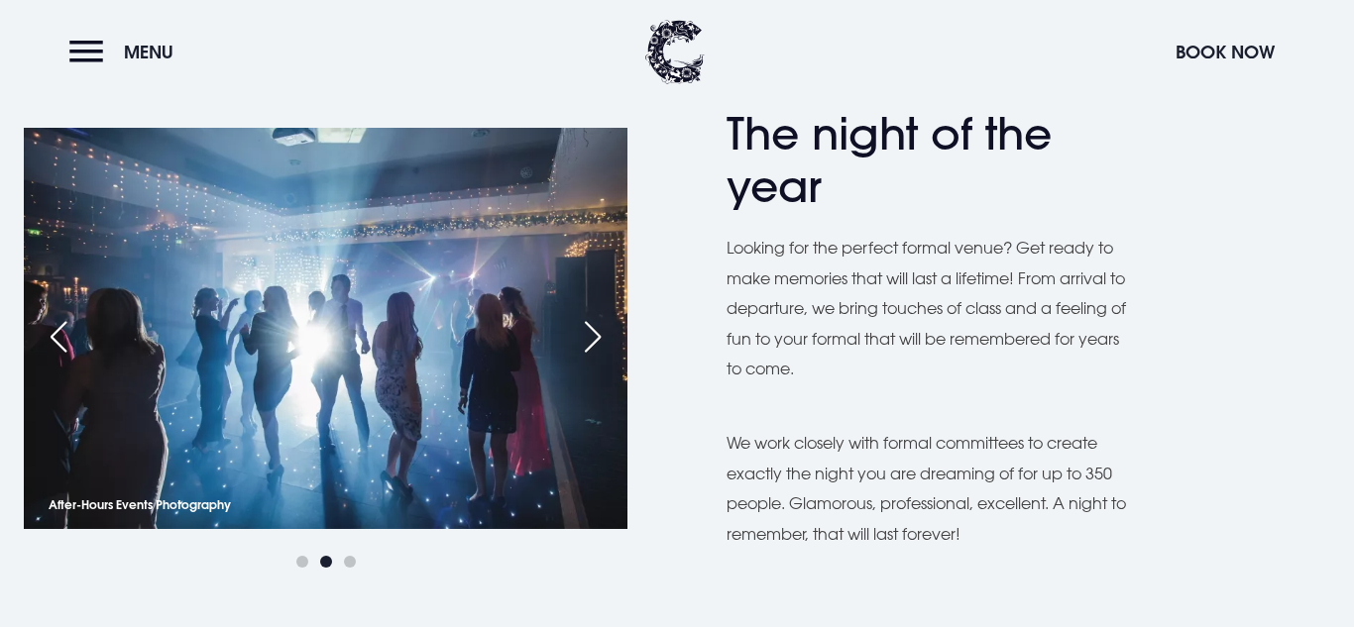
click at [580, 337] on div "Next slide" at bounding box center [593, 337] width 50 height 44
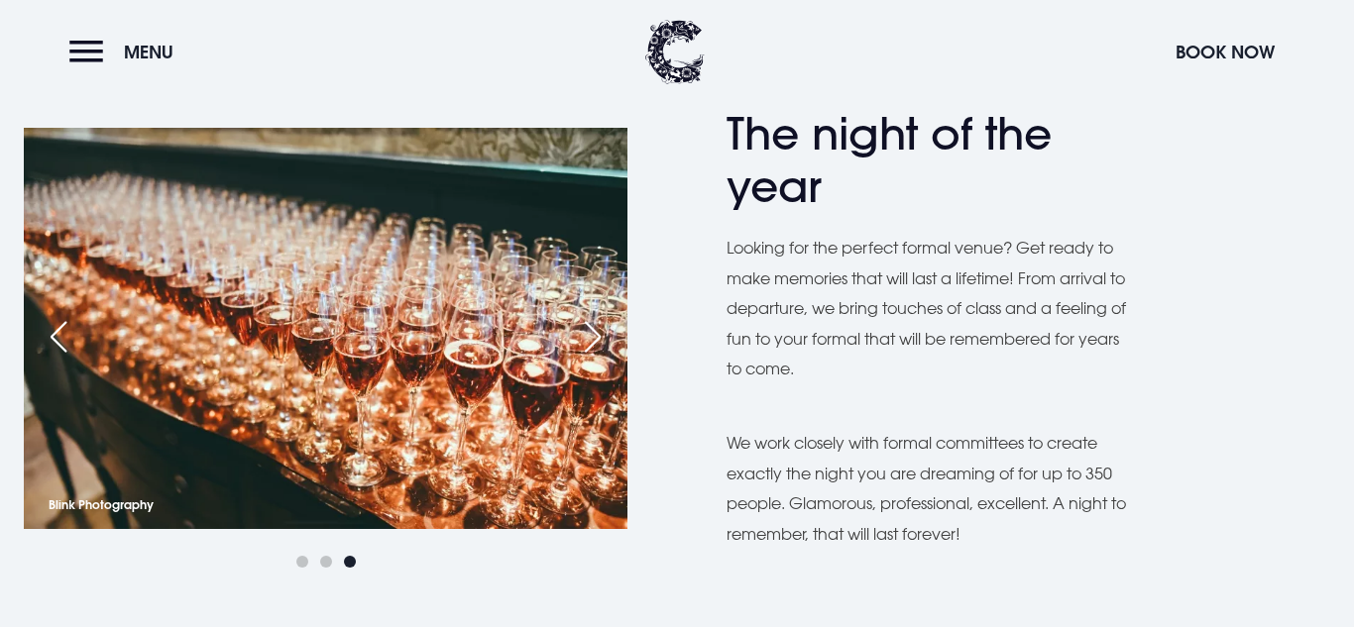
click at [580, 335] on div "Next slide" at bounding box center [593, 337] width 50 height 44
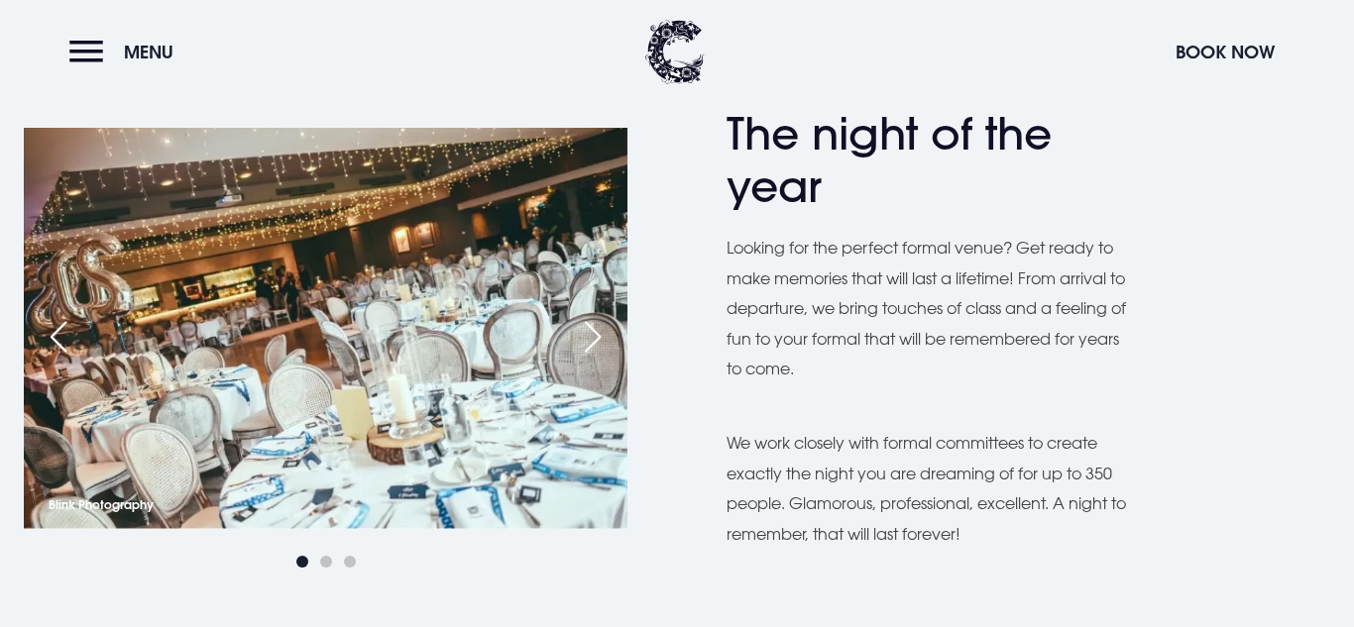
click at [50, 310] on img at bounding box center [326, 329] width 604 height 402
click at [56, 325] on div "Previous slide" at bounding box center [59, 337] width 50 height 44
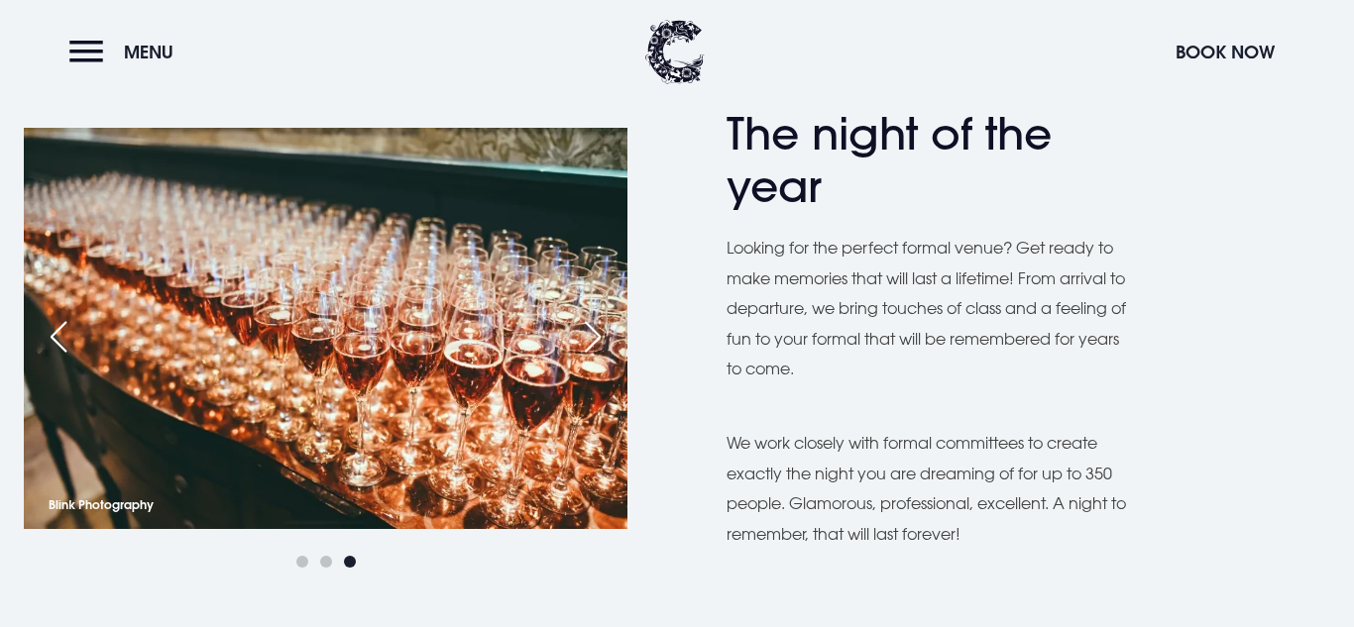
click at [598, 335] on div "Next slide" at bounding box center [593, 337] width 50 height 44
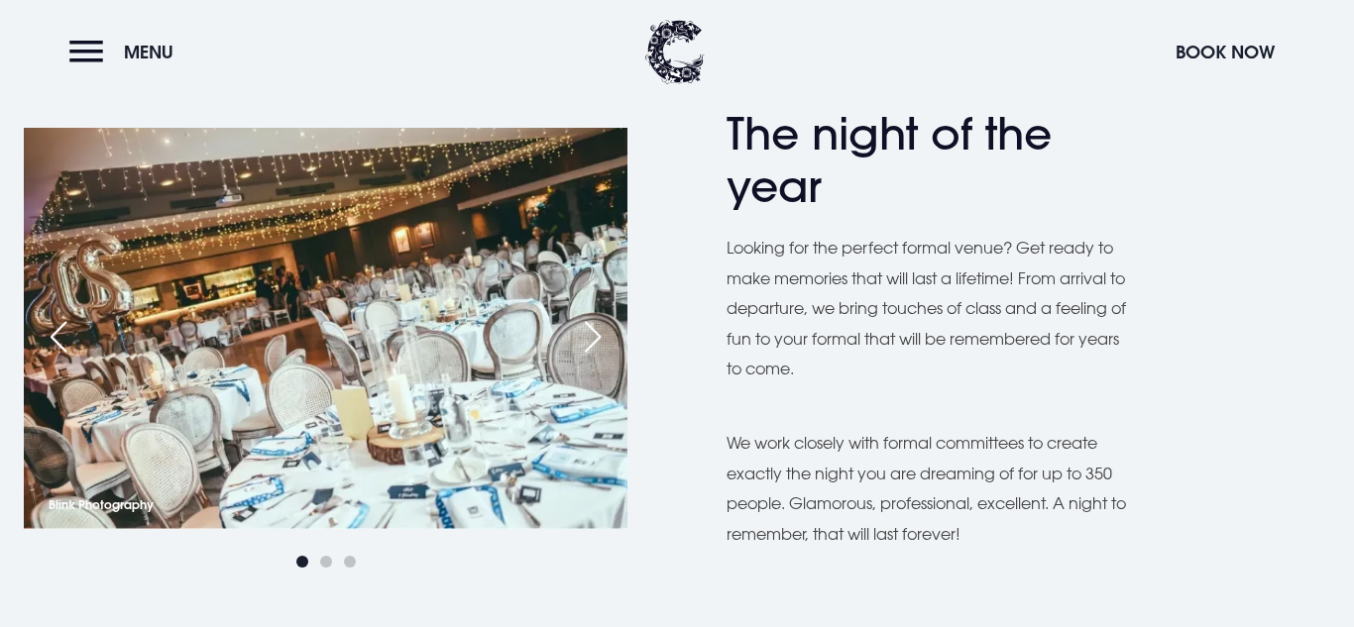
click at [599, 334] on div "Next slide" at bounding box center [593, 337] width 50 height 44
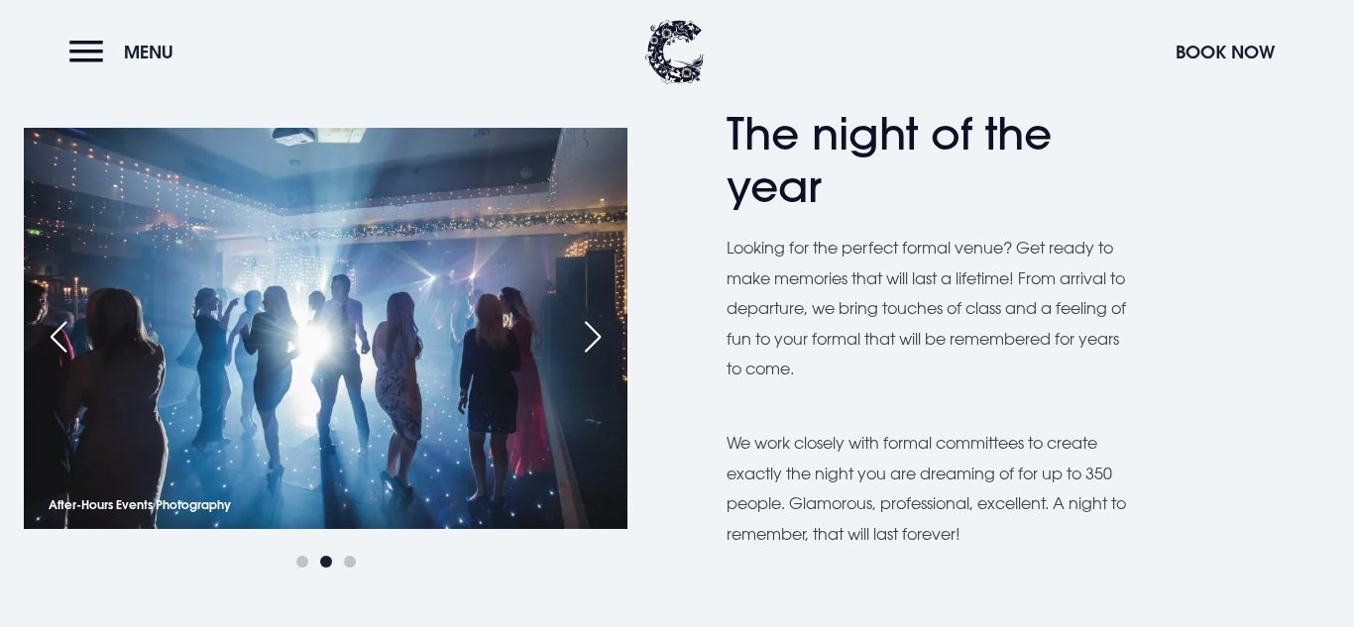
click at [596, 332] on div "Next slide" at bounding box center [593, 337] width 50 height 44
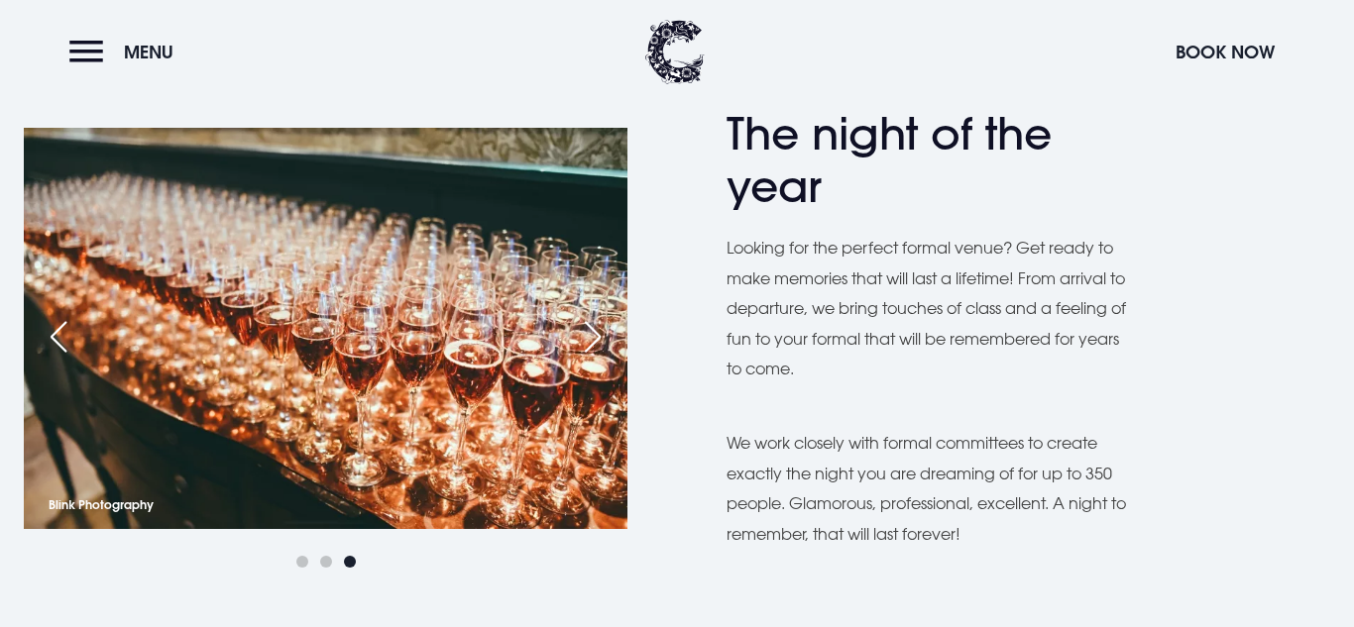
click at [596, 333] on div "Next slide" at bounding box center [593, 337] width 50 height 44
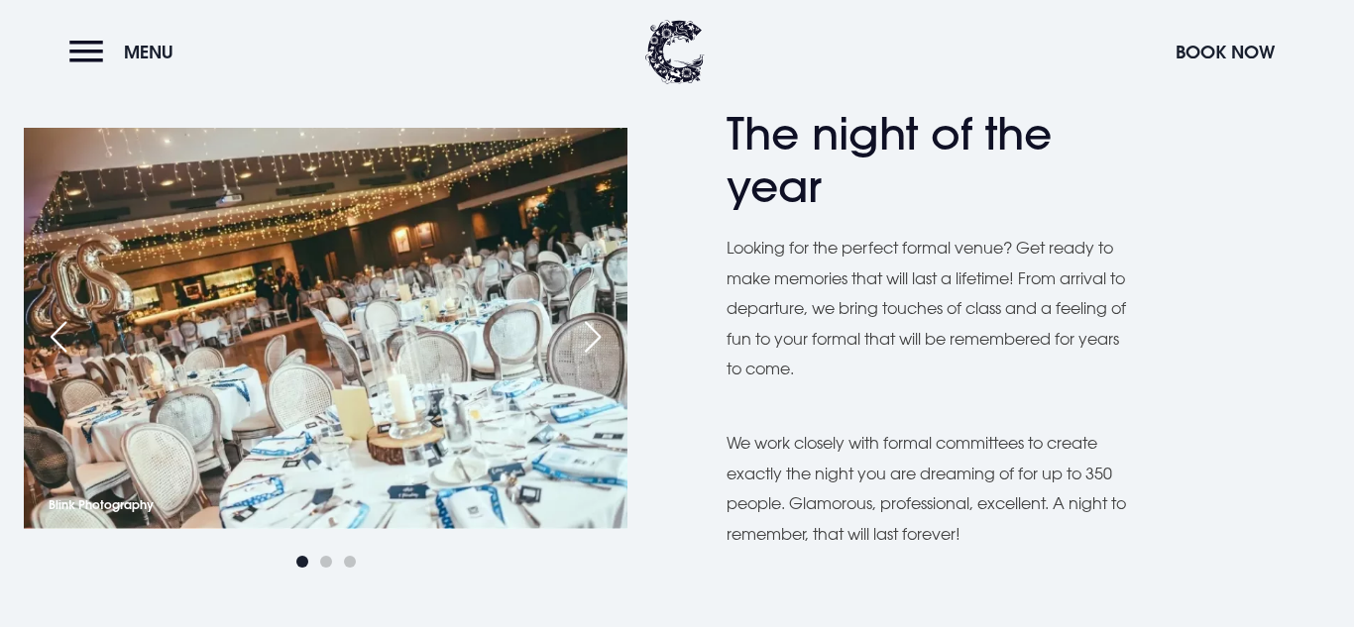
click at [507, 352] on img at bounding box center [326, 329] width 604 height 402
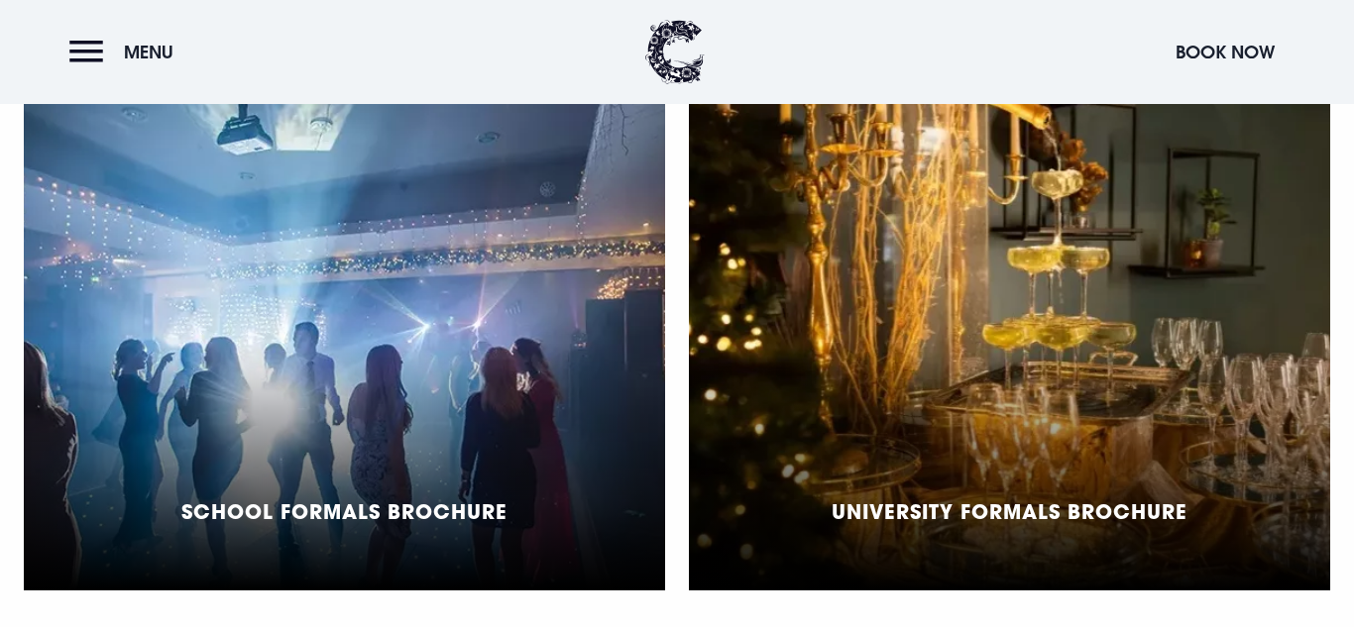
scroll to position [1508, 0]
